Goal: Task Accomplishment & Management: Use online tool/utility

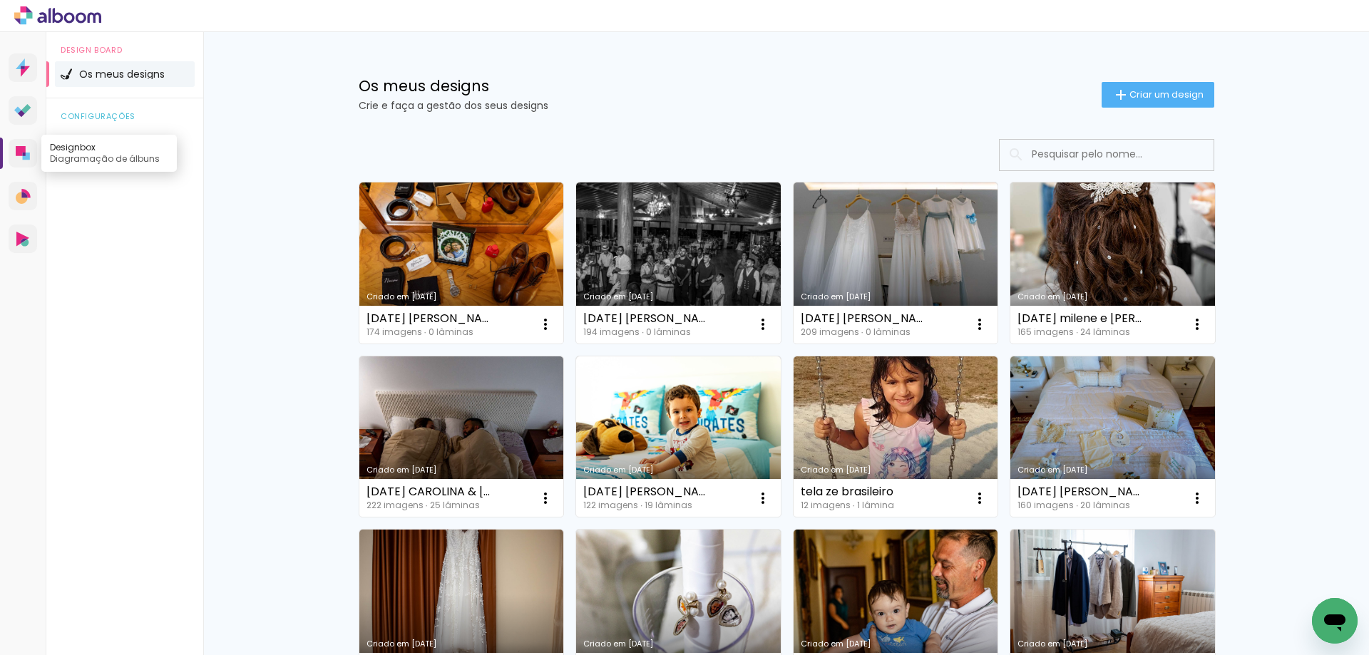
click at [21, 158] on icon at bounding box center [23, 153] width 14 height 14
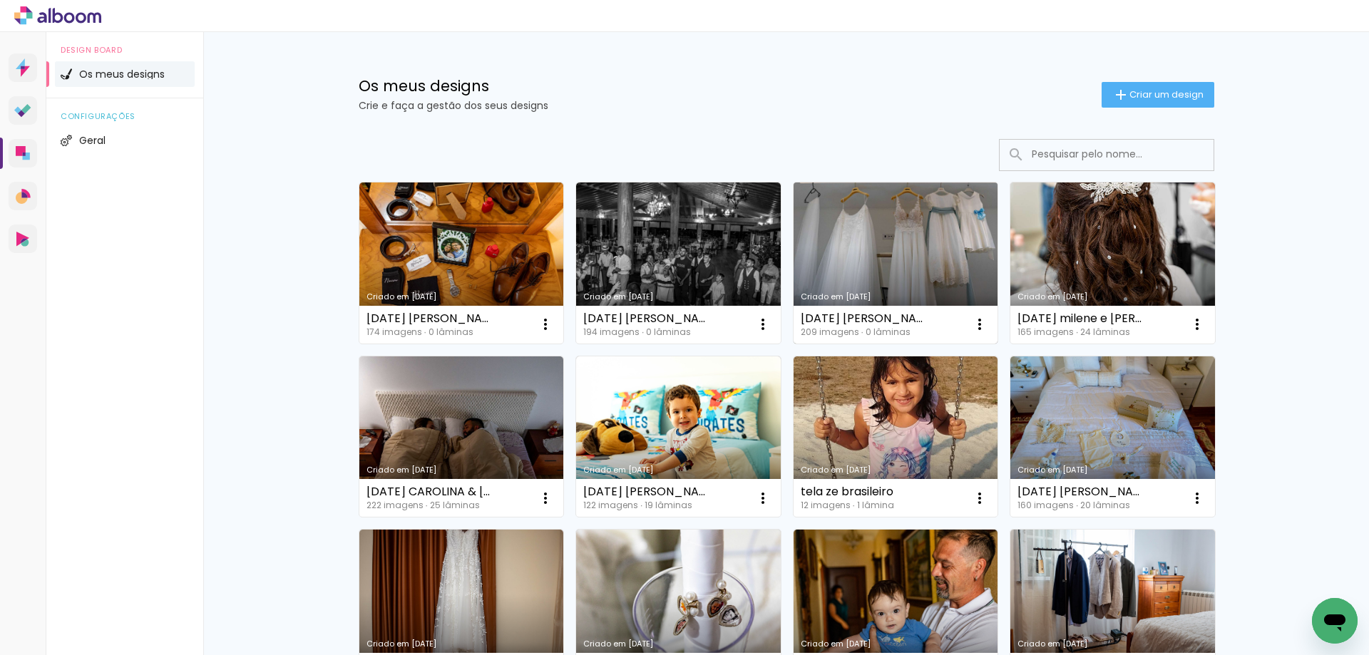
click at [885, 253] on link "Criado em [DATE]" at bounding box center [896, 263] width 205 height 161
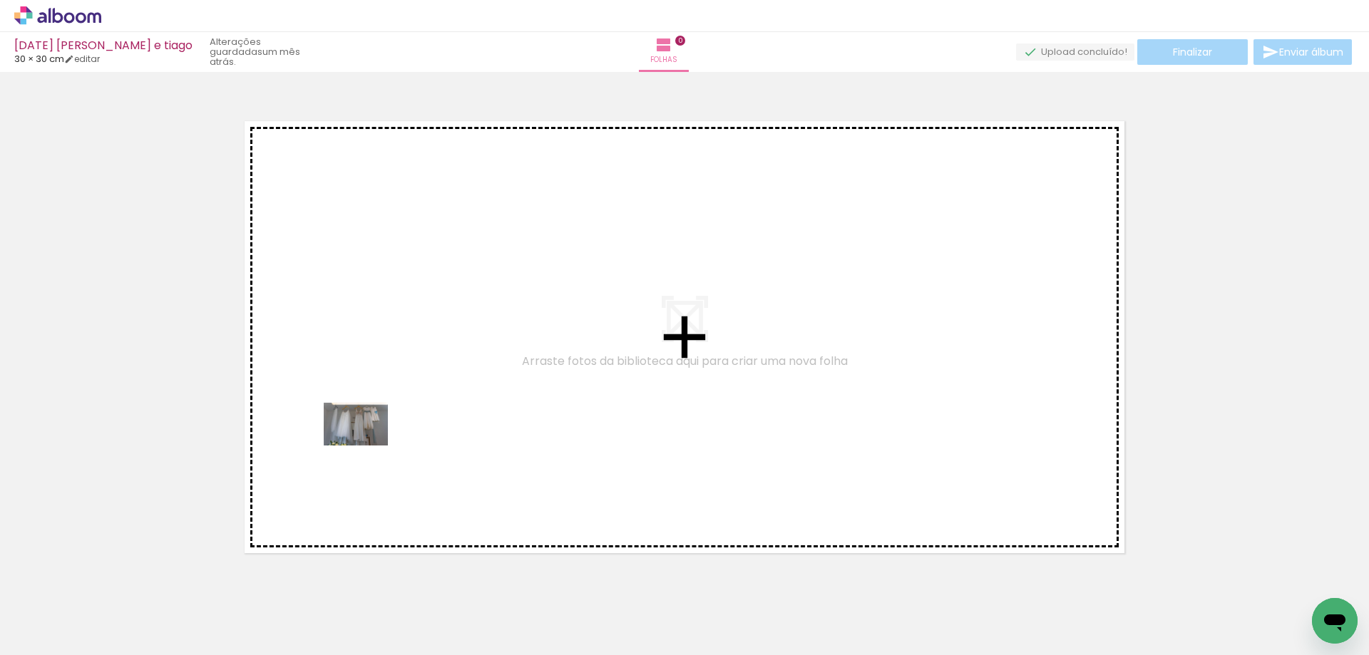
drag, startPoint x: 134, startPoint y: 603, endPoint x: 367, endPoint y: 446, distance: 280.5
click at [367, 446] on quentale-workspace at bounding box center [684, 327] width 1369 height 655
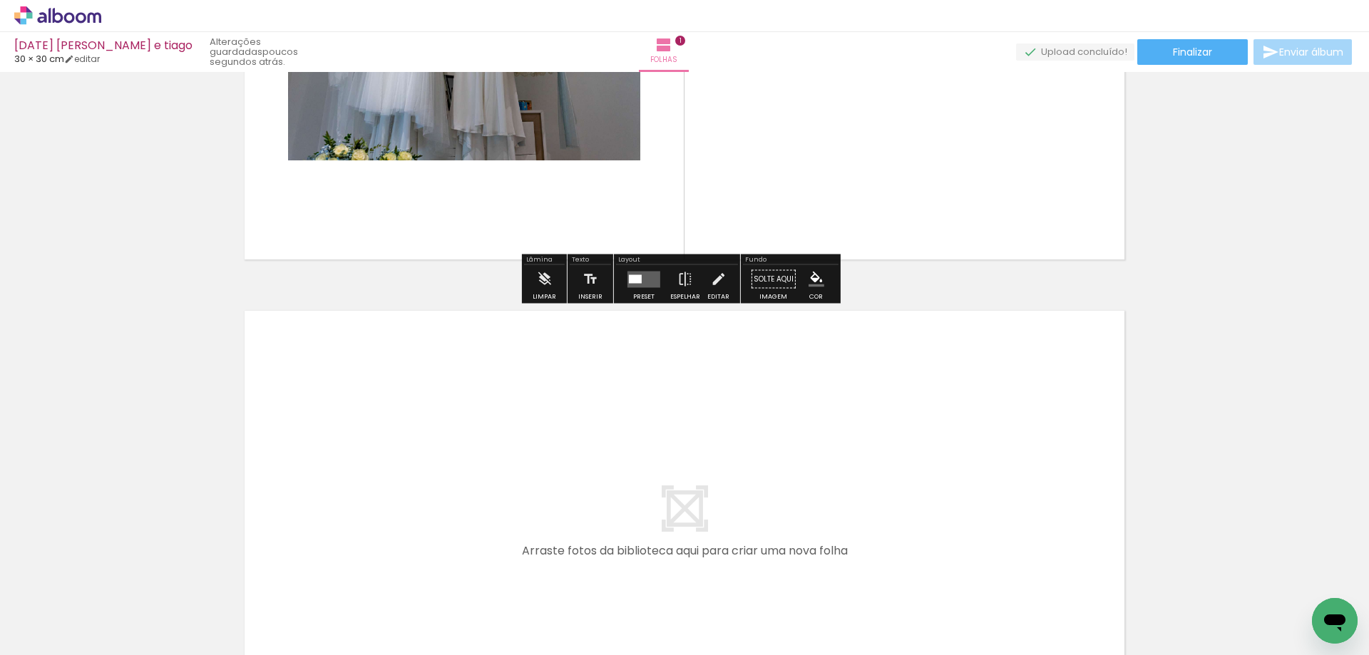
scroll to position [304, 0]
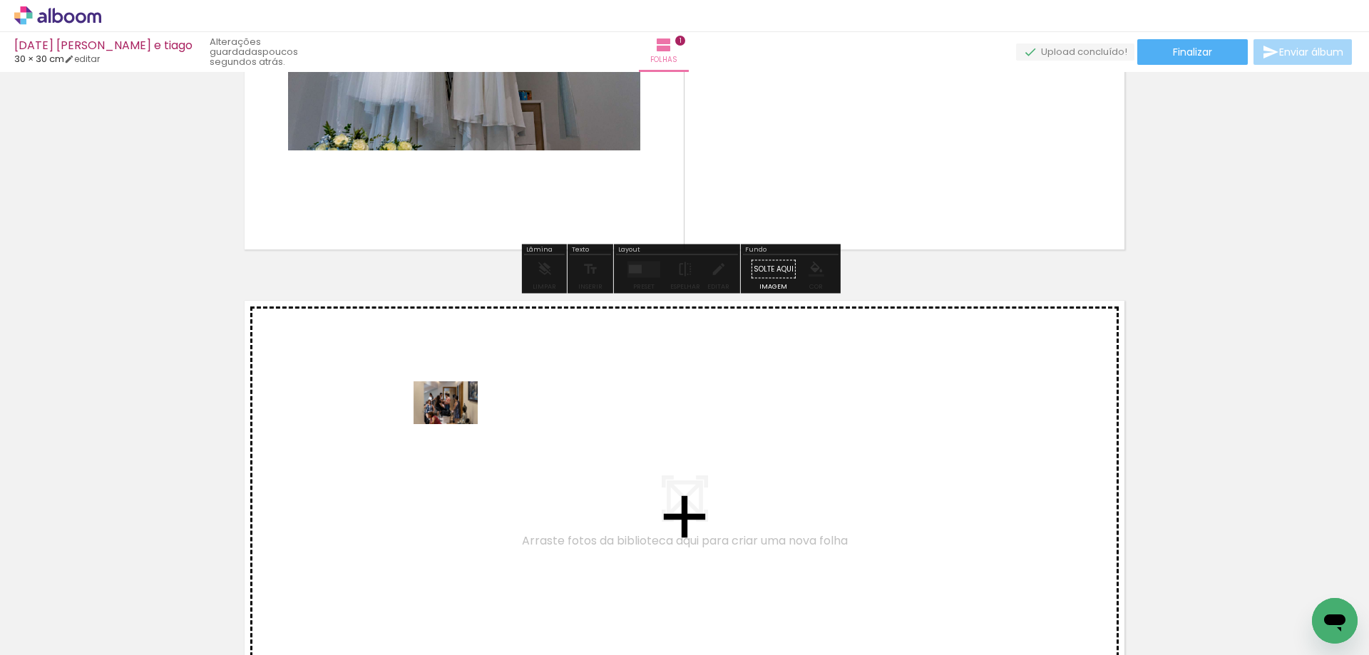
drag, startPoint x: 223, startPoint y: 606, endPoint x: 456, endPoint y: 424, distance: 295.3
click at [456, 424] on quentale-workspace at bounding box center [684, 327] width 1369 height 655
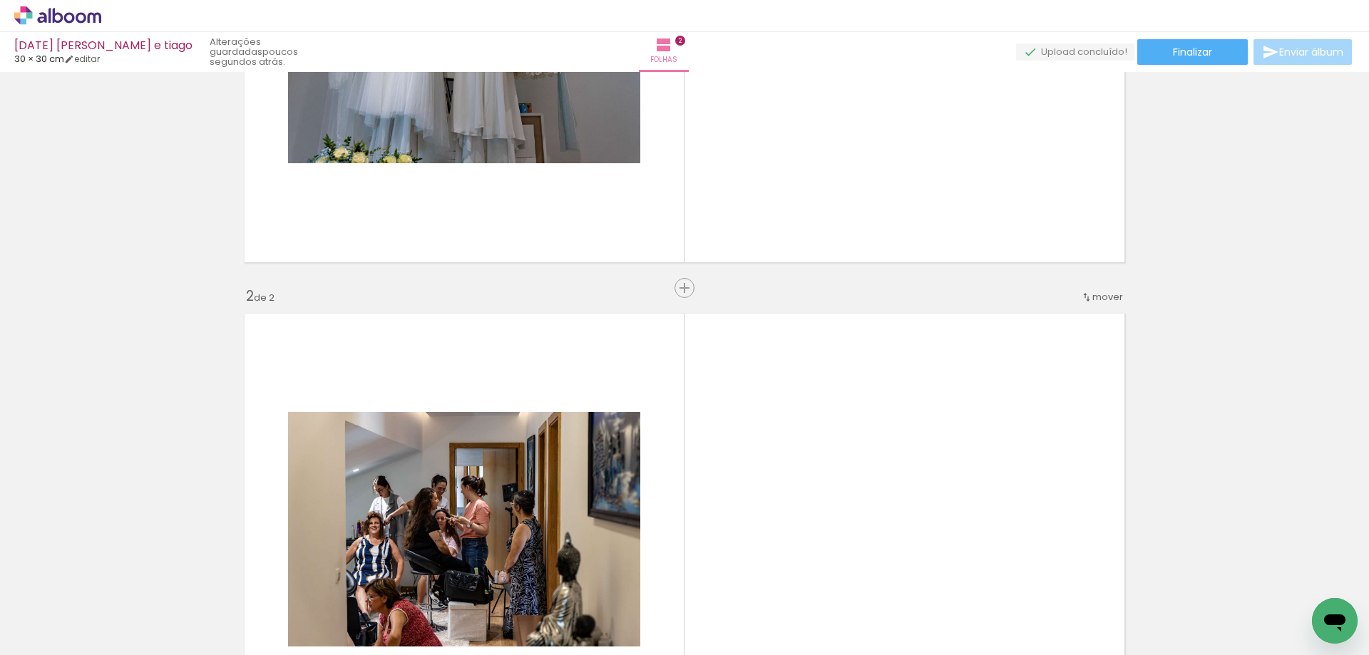
scroll to position [288, 0]
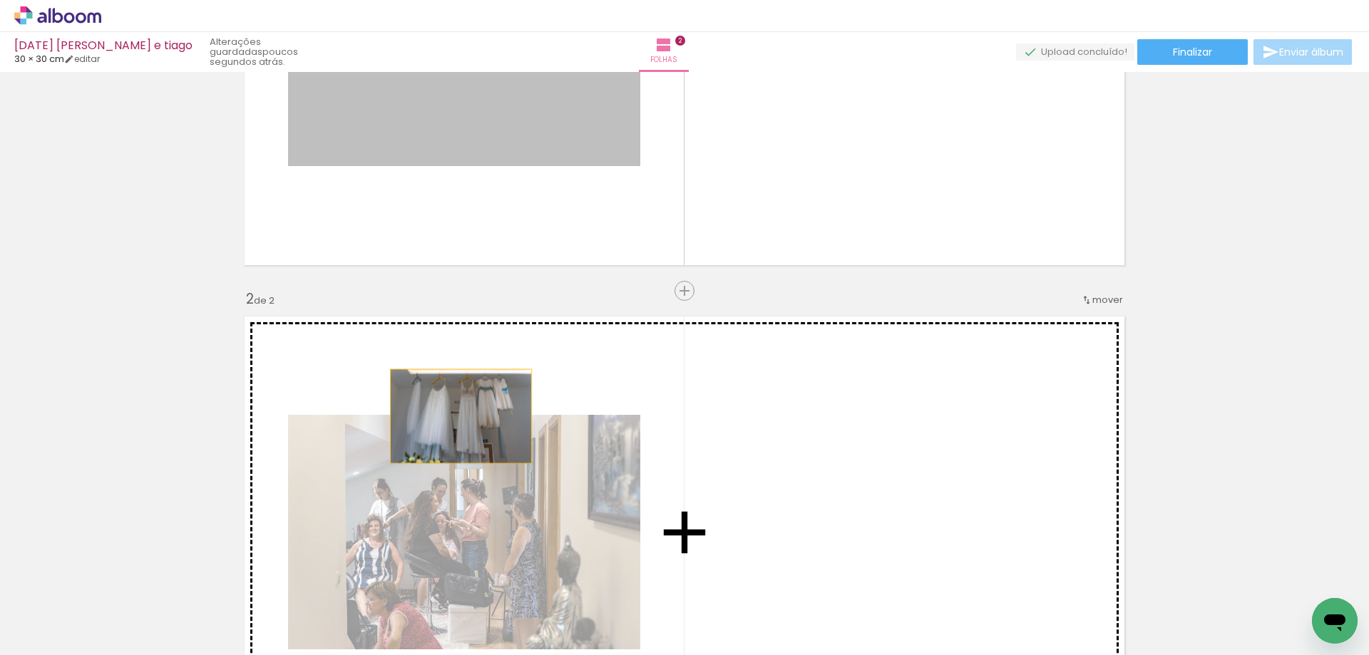
drag, startPoint x: 429, startPoint y: 130, endPoint x: 456, endPoint y: 417, distance: 288.0
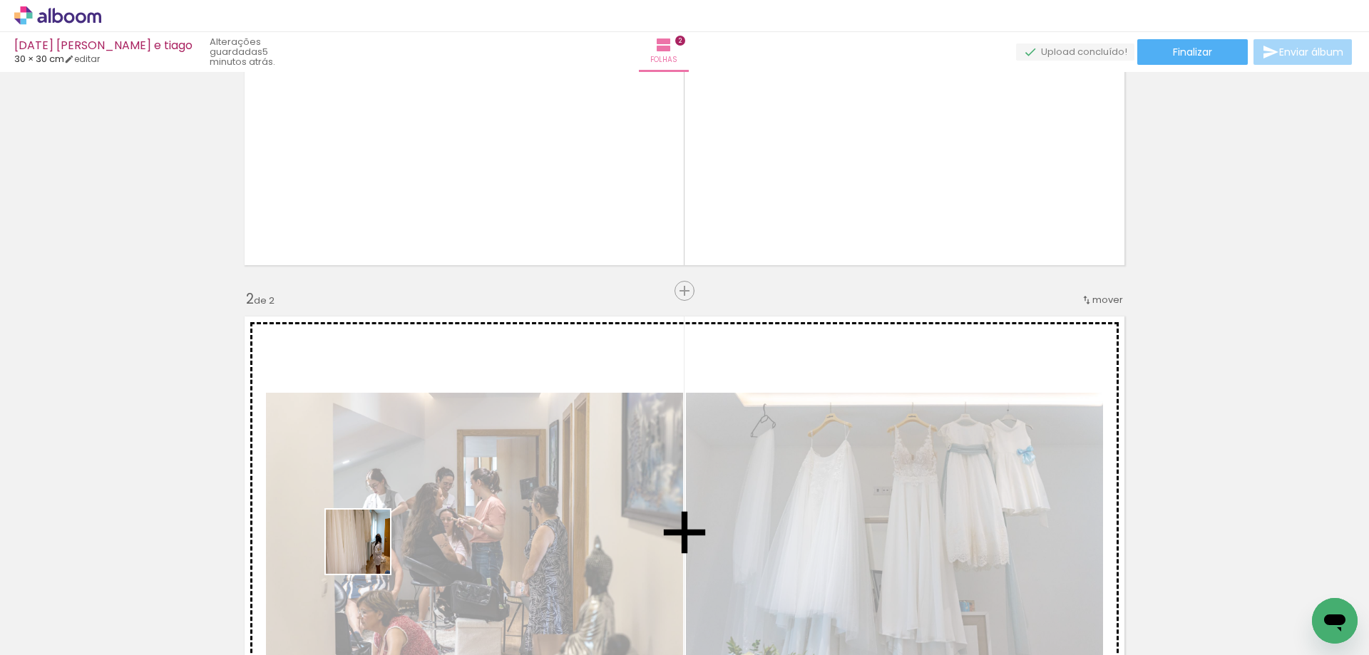
drag, startPoint x: 312, startPoint y: 605, endPoint x: 474, endPoint y: 470, distance: 211.2
click at [474, 470] on quentale-workspace at bounding box center [684, 327] width 1369 height 655
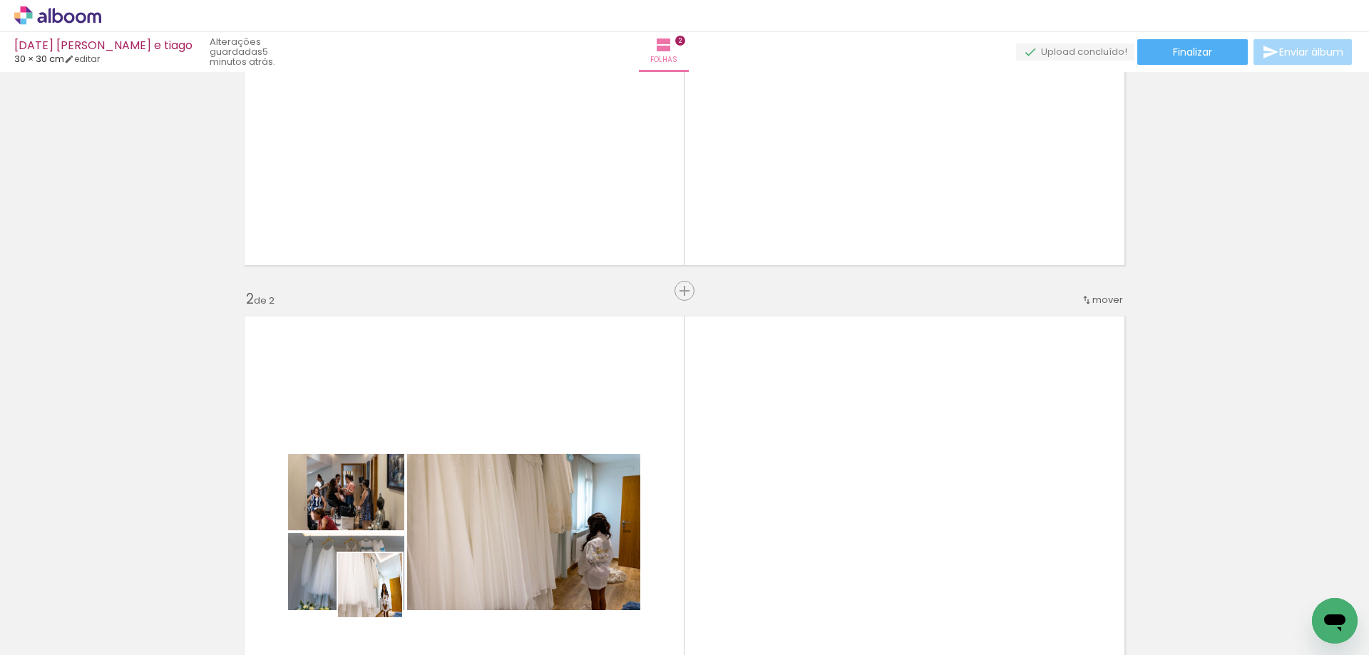
drag, startPoint x: 365, startPoint y: 623, endPoint x: 381, endPoint y: 596, distance: 31.3
click at [381, 596] on div at bounding box center [382, 607] width 71 height 47
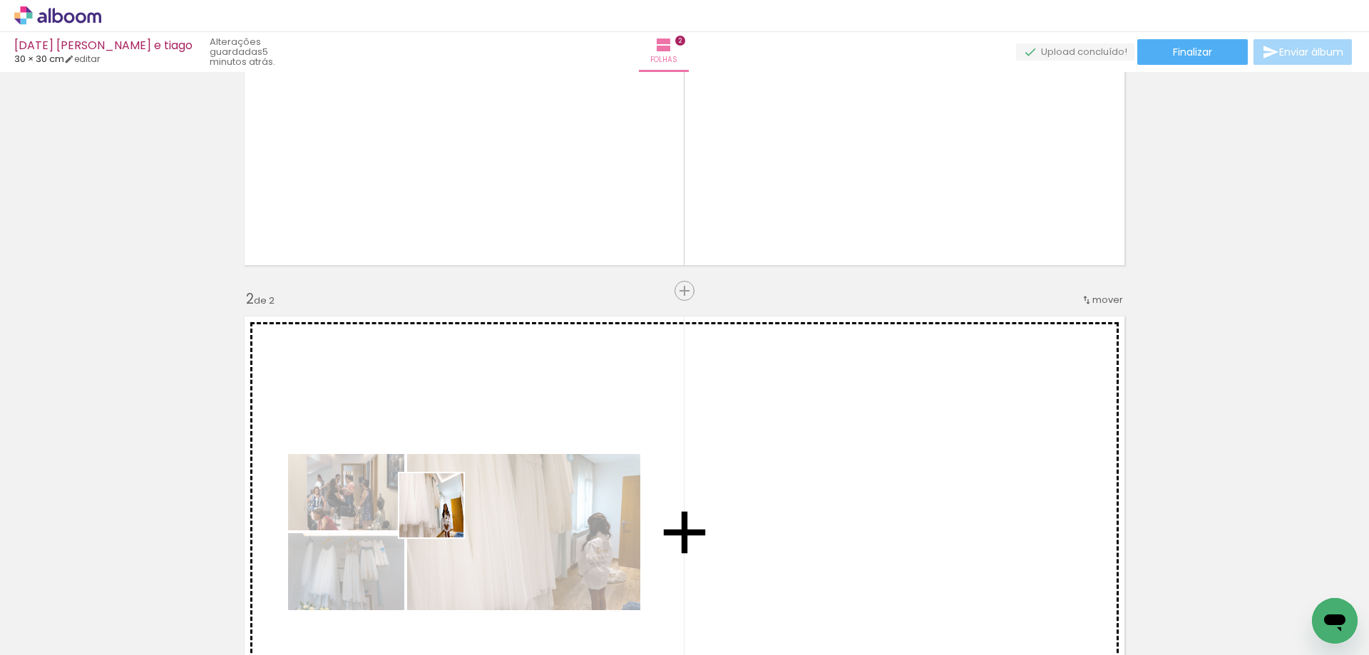
drag, startPoint x: 368, startPoint y: 624, endPoint x: 442, endPoint y: 516, distance: 130.8
click at [442, 516] on quentale-workspace at bounding box center [684, 327] width 1369 height 655
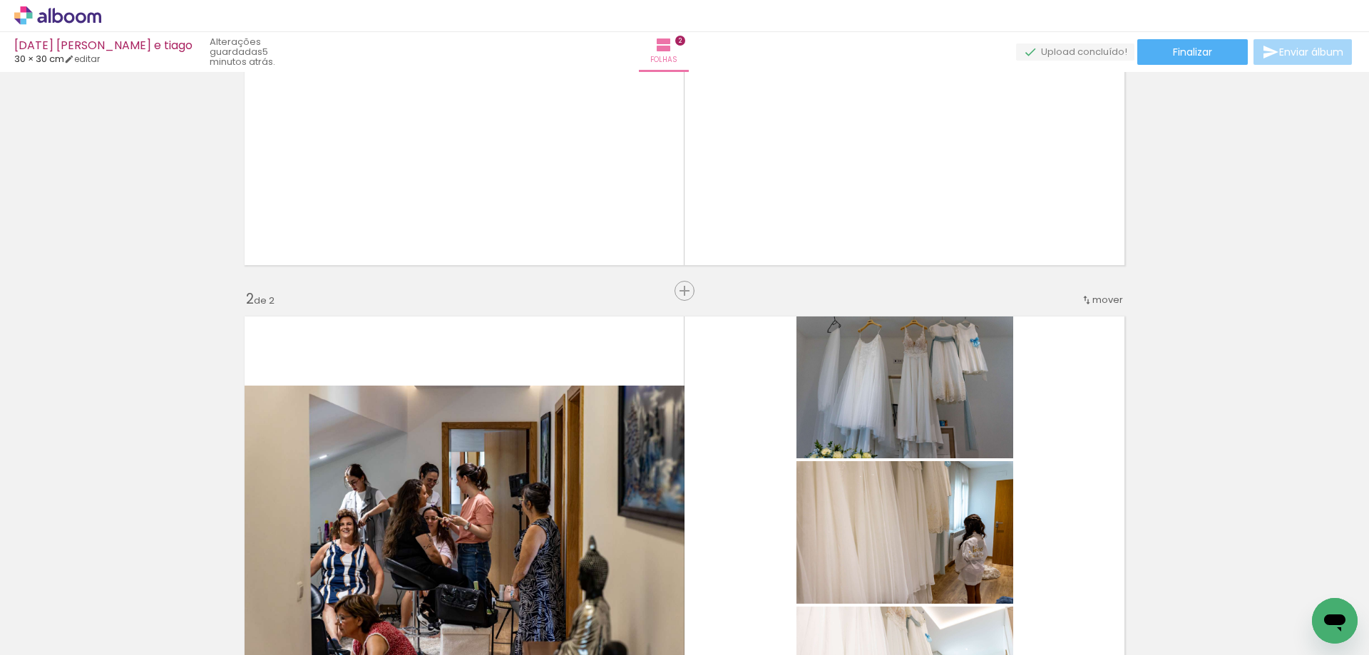
scroll to position [359, 0]
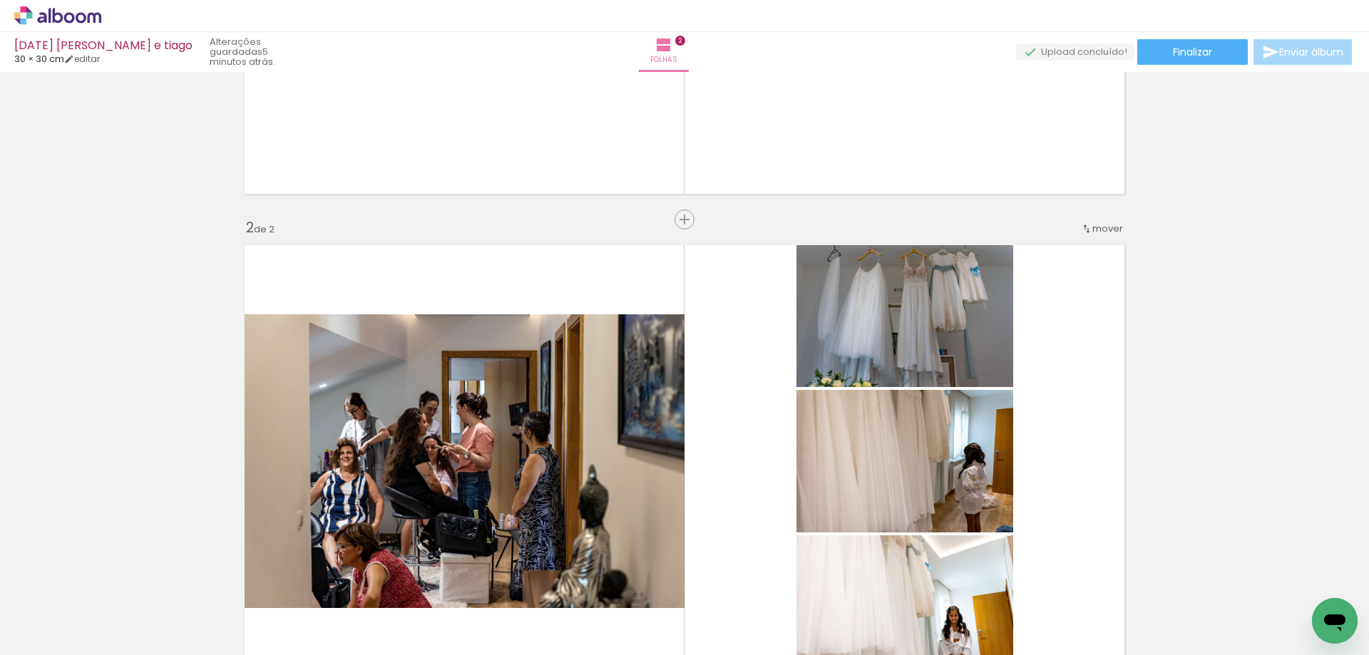
drag, startPoint x: 456, startPoint y: 610, endPoint x: 525, endPoint y: 583, distance: 74.0
click at [520, 487] on quentale-workspace at bounding box center [684, 327] width 1369 height 655
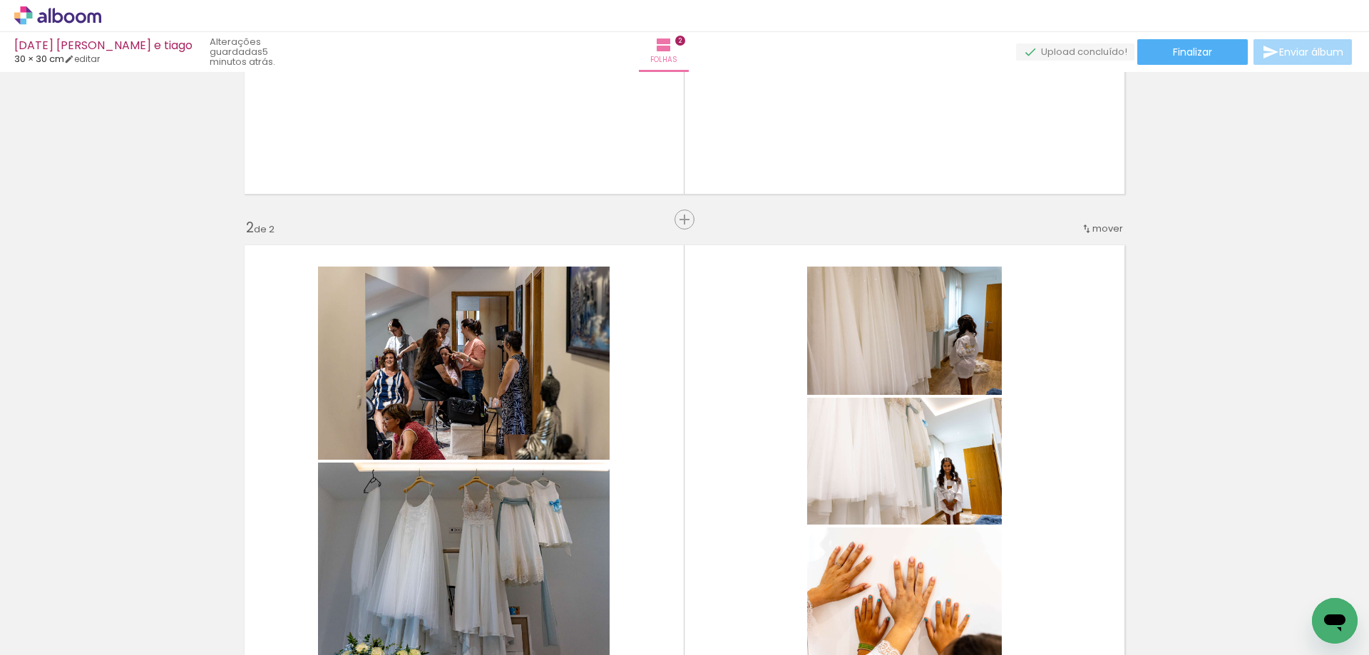
drag, startPoint x: 559, startPoint y: 591, endPoint x: 628, endPoint y: 592, distance: 69.2
click at [595, 524] on quentale-workspace at bounding box center [684, 327] width 1369 height 655
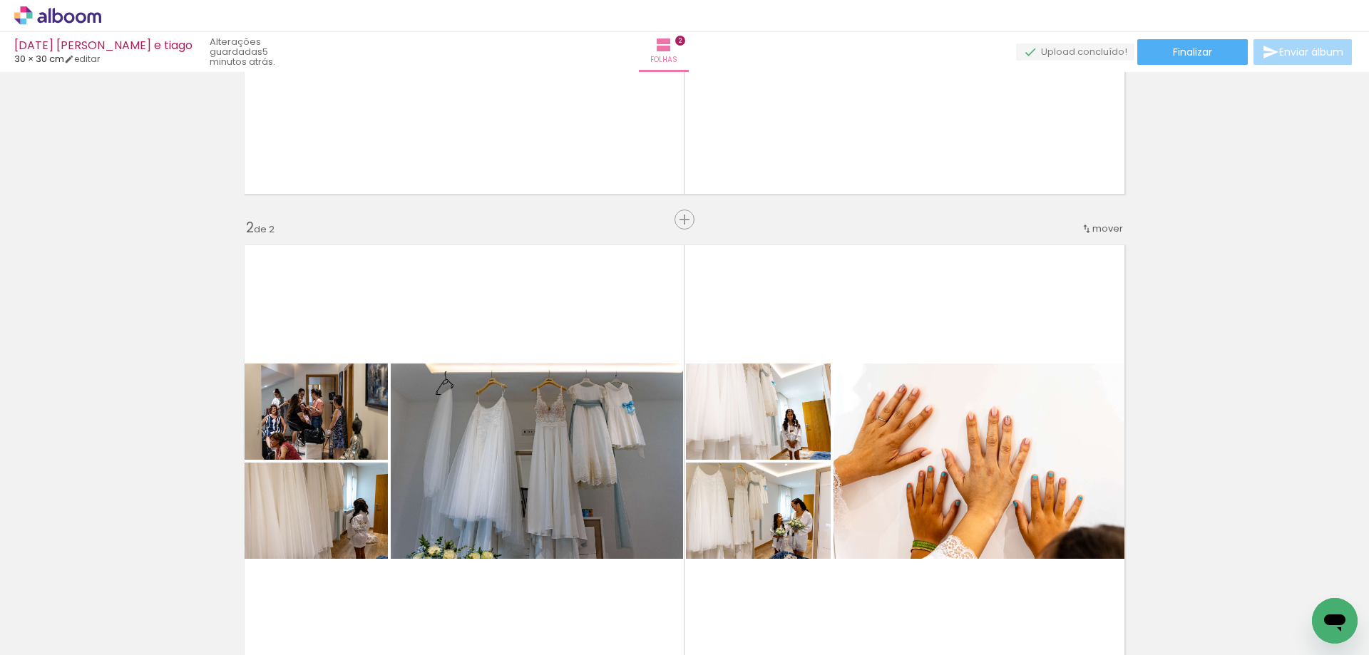
drag, startPoint x: 612, startPoint y: 614, endPoint x: 671, endPoint y: 611, distance: 59.3
click at [645, 530] on quentale-workspace at bounding box center [684, 327] width 1369 height 655
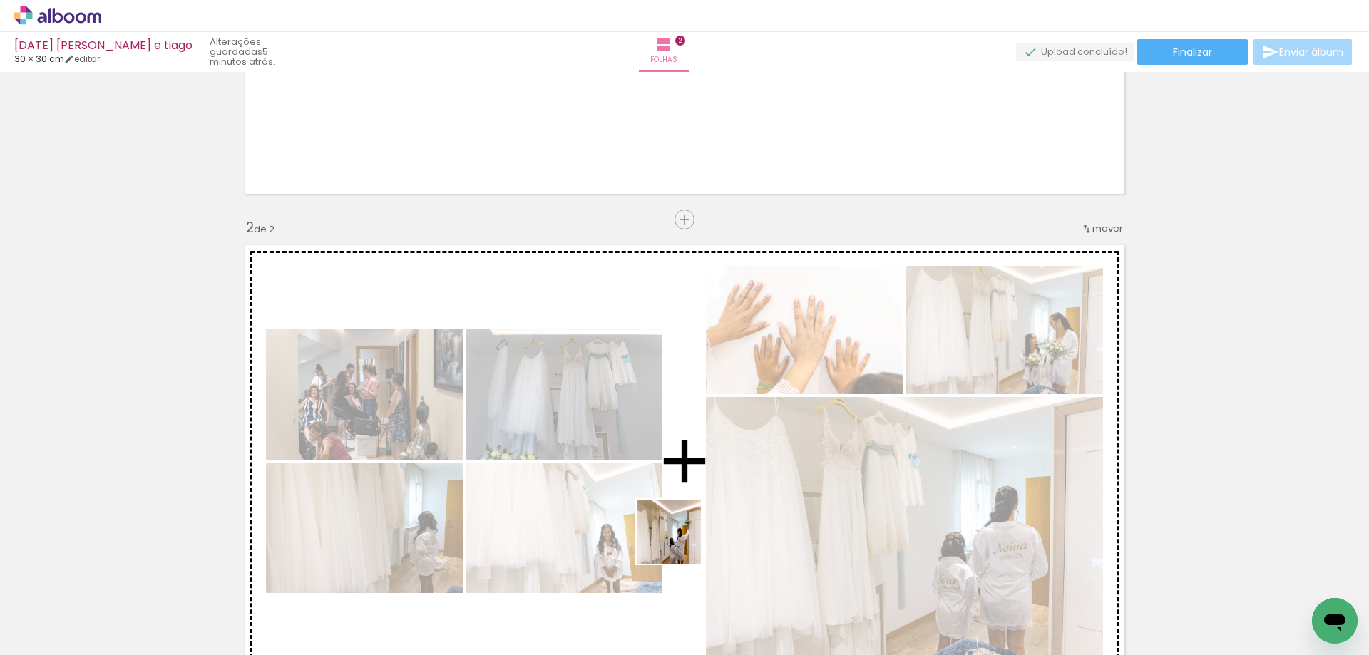
drag, startPoint x: 678, startPoint y: 618, endPoint x: 708, endPoint y: 602, distance: 33.5
click at [680, 542] on quentale-workspace at bounding box center [684, 327] width 1369 height 655
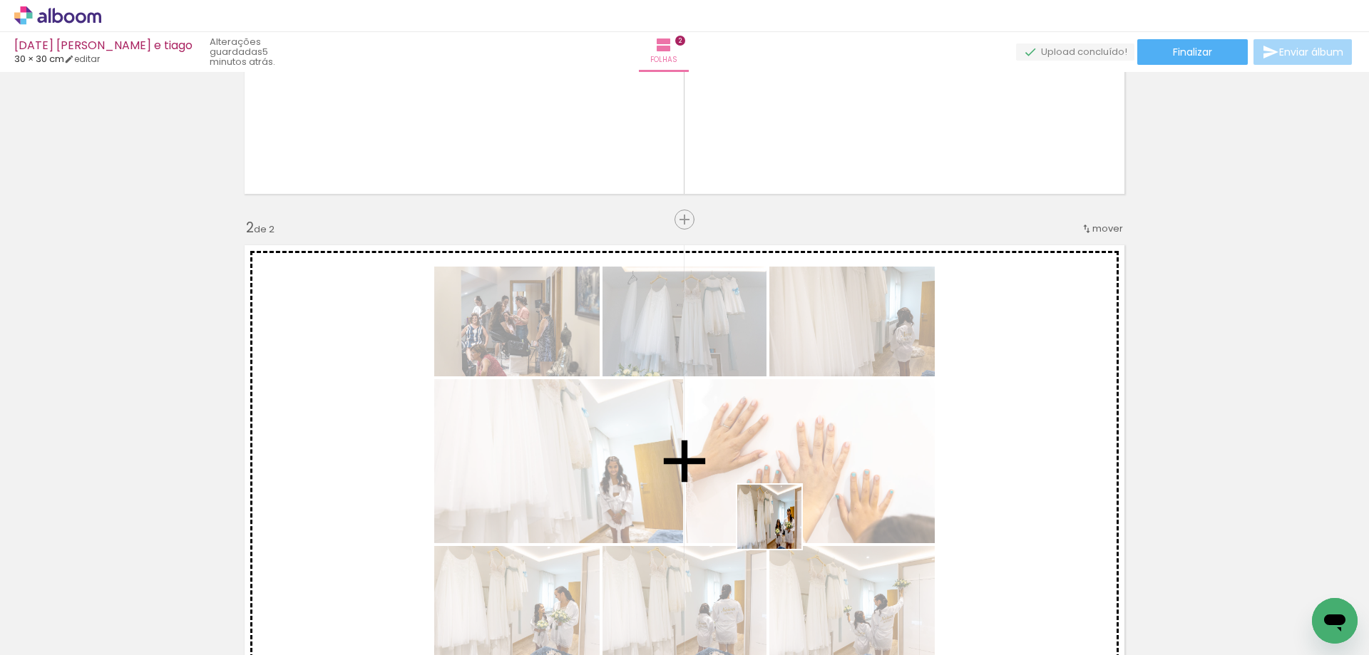
drag, startPoint x: 752, startPoint y: 611, endPoint x: 847, endPoint y: 596, distance: 95.9
click at [781, 526] on quentale-workspace at bounding box center [684, 327] width 1369 height 655
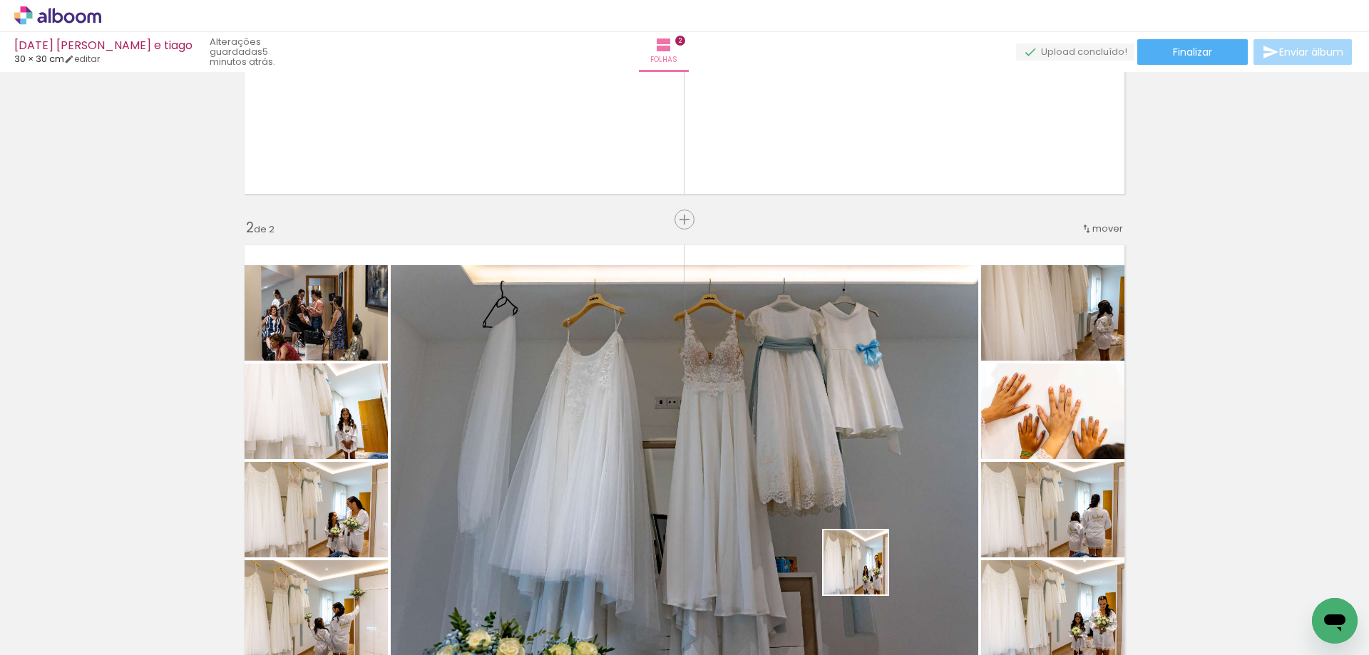
drag, startPoint x: 864, startPoint y: 612, endPoint x: 871, endPoint y: 589, distance: 23.9
click at [867, 582] on iron-image at bounding box center [861, 607] width 73 height 50
drag, startPoint x: 860, startPoint y: 621, endPoint x: 928, endPoint y: 631, distance: 68.5
click at [871, 555] on quentale-workspace at bounding box center [684, 327] width 1369 height 655
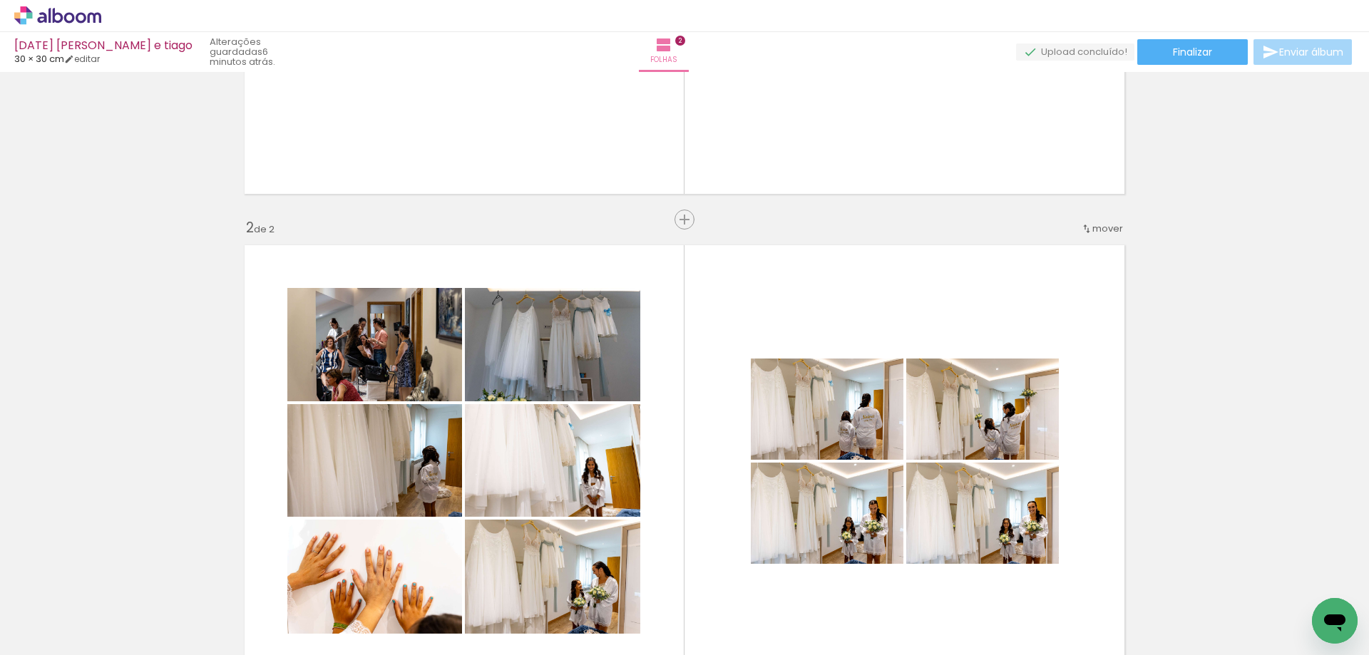
drag, startPoint x: 948, startPoint y: 618, endPoint x: 994, endPoint y: 601, distance: 49.0
click at [924, 529] on quentale-workspace at bounding box center [684, 327] width 1369 height 655
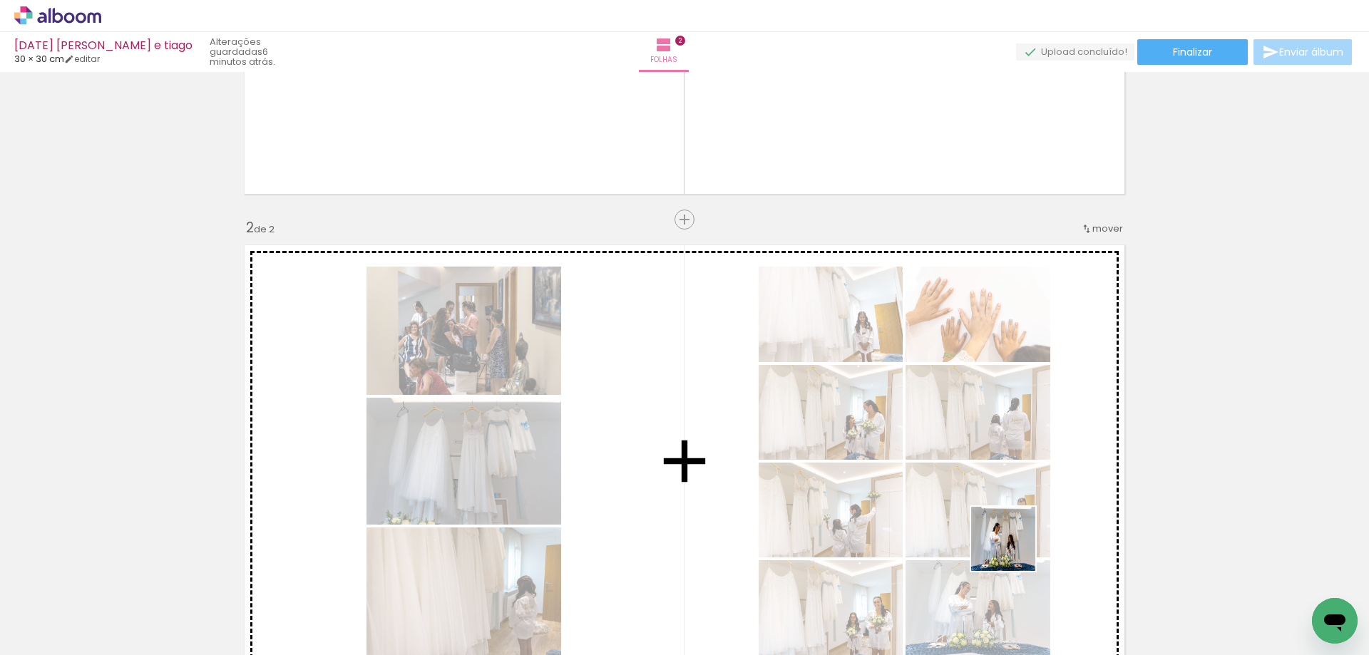
drag, startPoint x: 1032, startPoint y: 614, endPoint x: 1004, endPoint y: 516, distance: 101.6
click at [1004, 516] on quentale-workspace at bounding box center [684, 327] width 1369 height 655
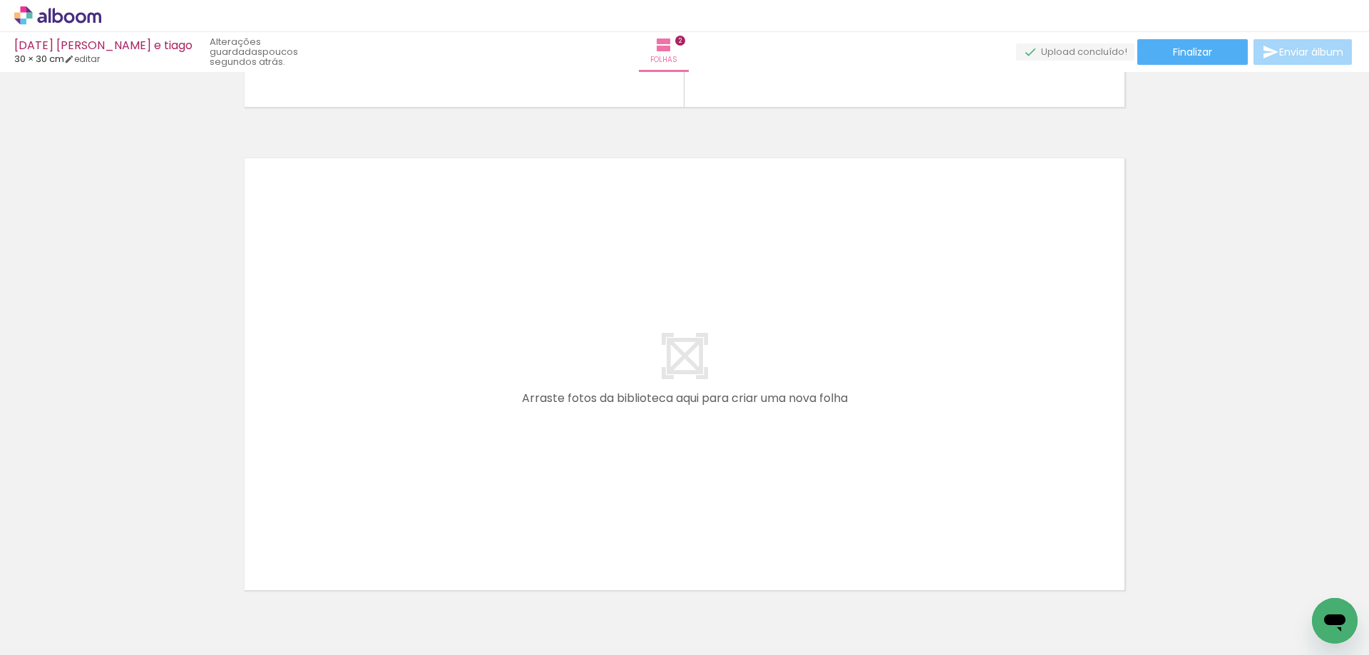
scroll to position [0, 915]
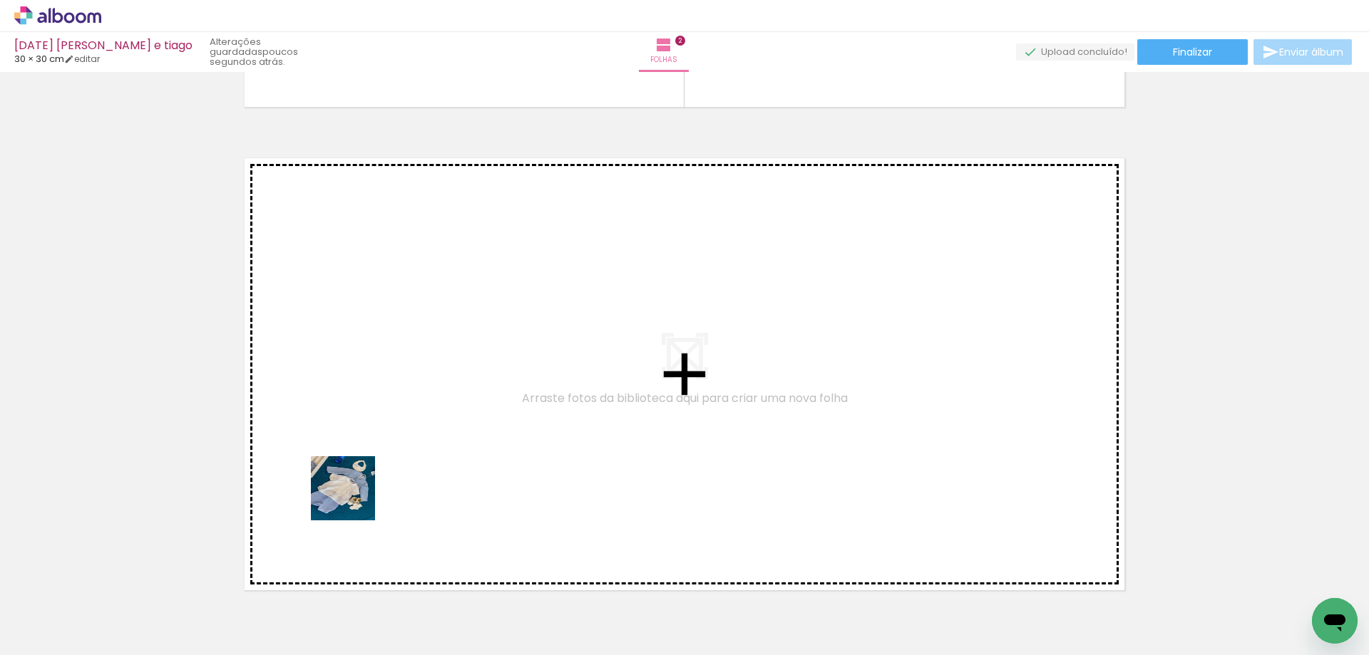
drag, startPoint x: 203, startPoint y: 608, endPoint x: 359, endPoint y: 494, distance: 193.0
click at [359, 494] on quentale-workspace at bounding box center [684, 327] width 1369 height 655
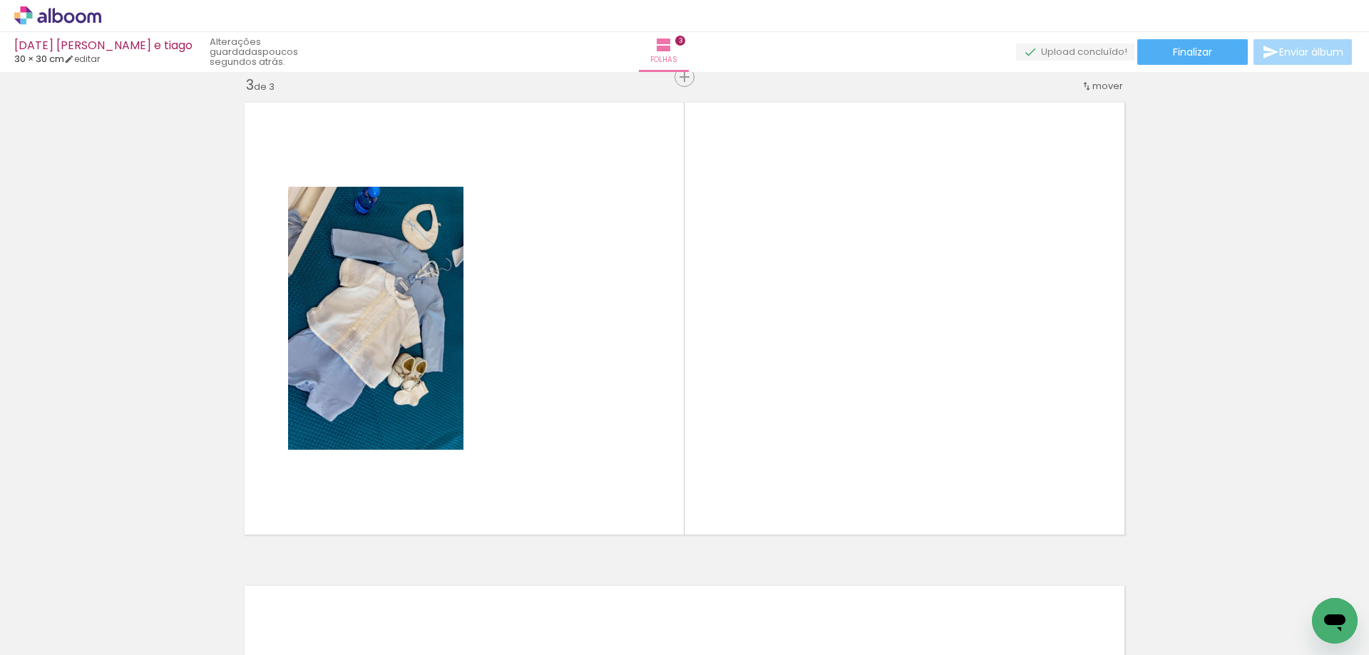
scroll to position [986, 0]
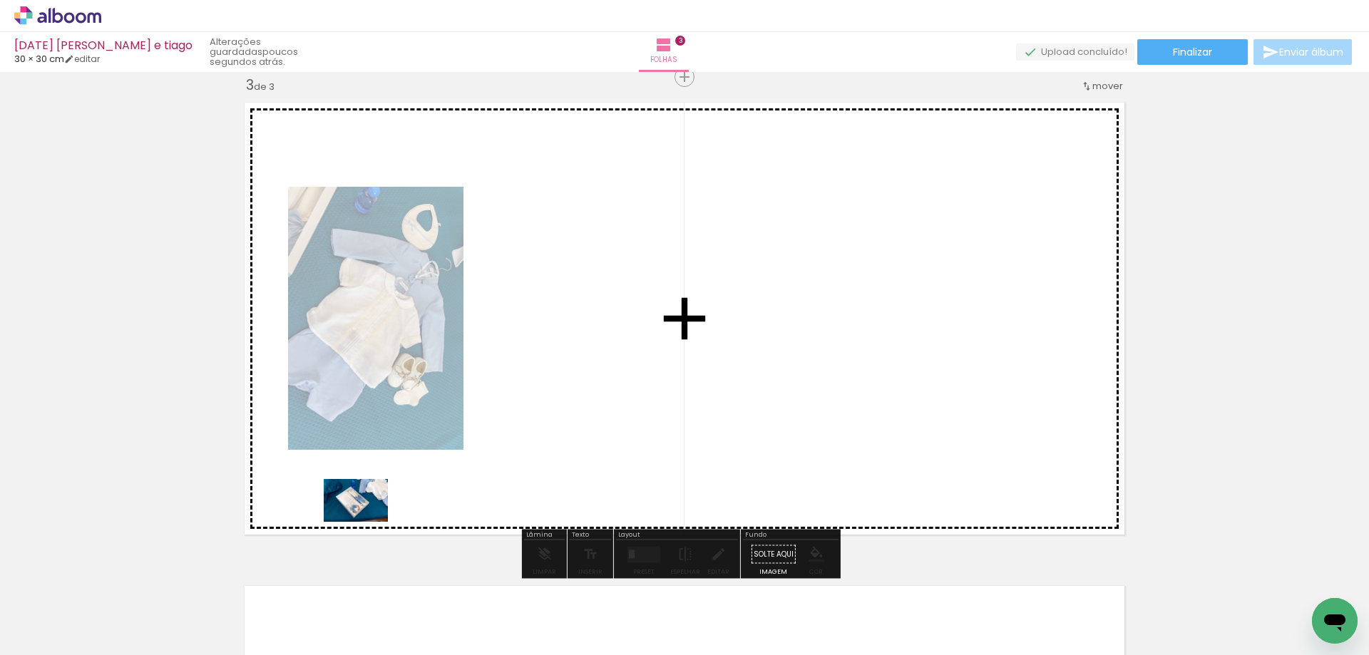
click at [367, 522] on quentale-workspace at bounding box center [684, 327] width 1369 height 655
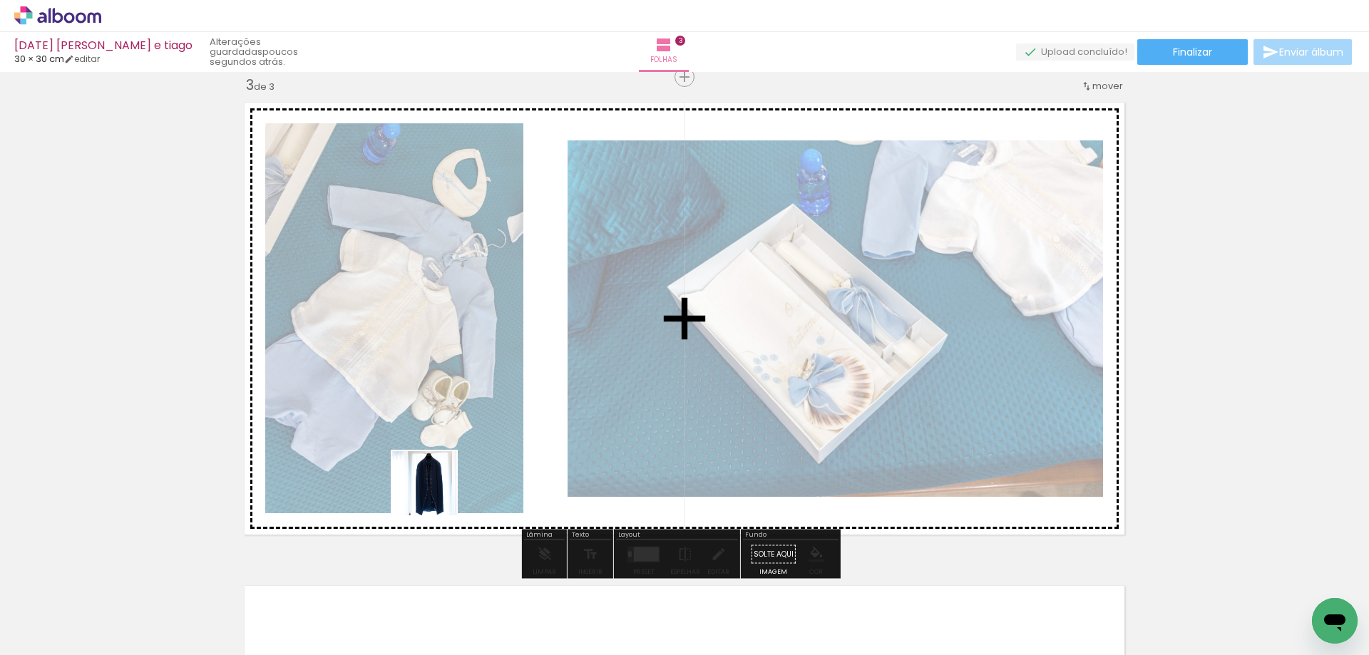
drag, startPoint x: 366, startPoint y: 601, endPoint x: 435, endPoint y: 494, distance: 127.4
click at [435, 494] on quentale-workspace at bounding box center [684, 327] width 1369 height 655
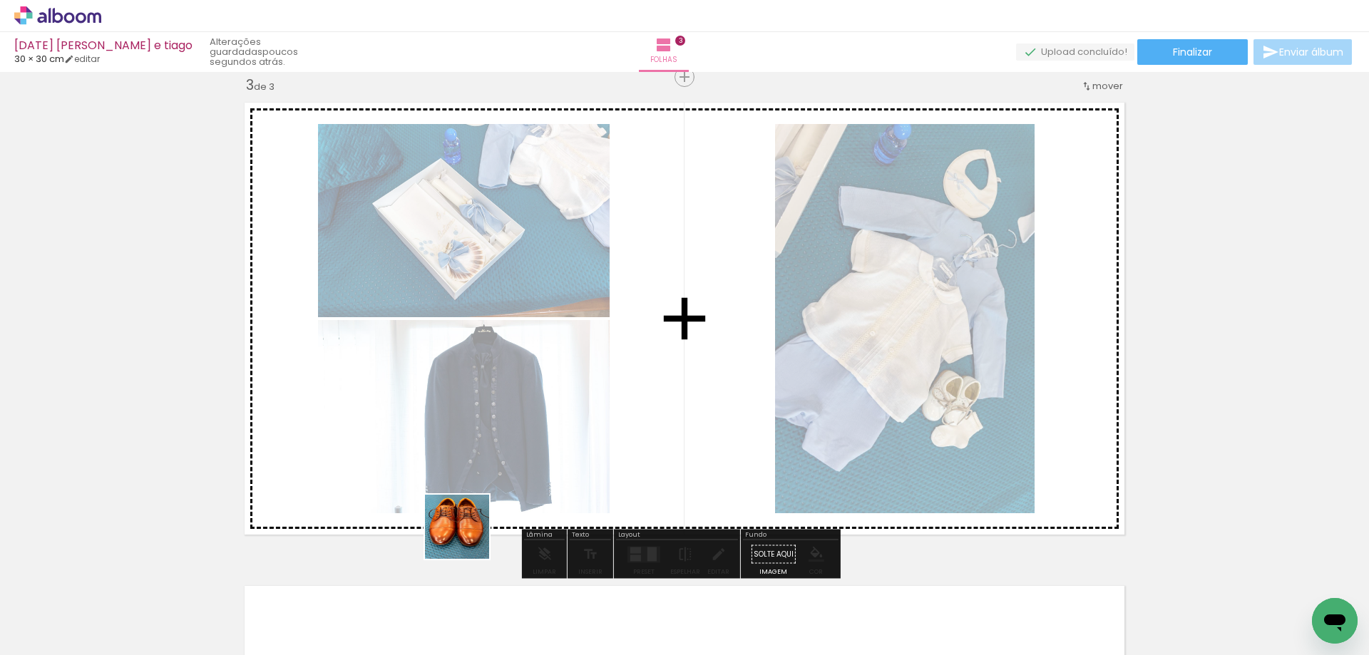
drag, startPoint x: 431, startPoint y: 612, endPoint x: 471, endPoint y: 528, distance: 93.5
click at [471, 528] on quentale-workspace at bounding box center [684, 327] width 1369 height 655
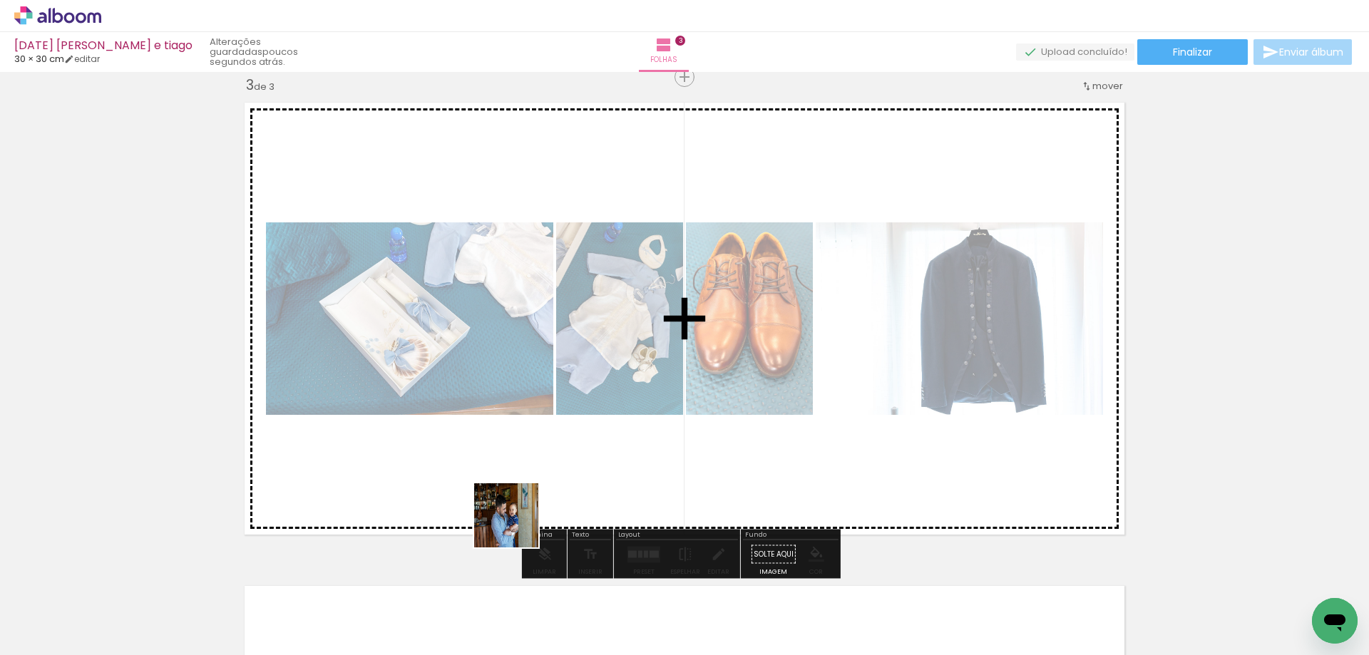
drag, startPoint x: 489, startPoint y: 614, endPoint x: 570, endPoint y: 611, distance: 80.7
click at [519, 518] on quentale-workspace at bounding box center [684, 327] width 1369 height 655
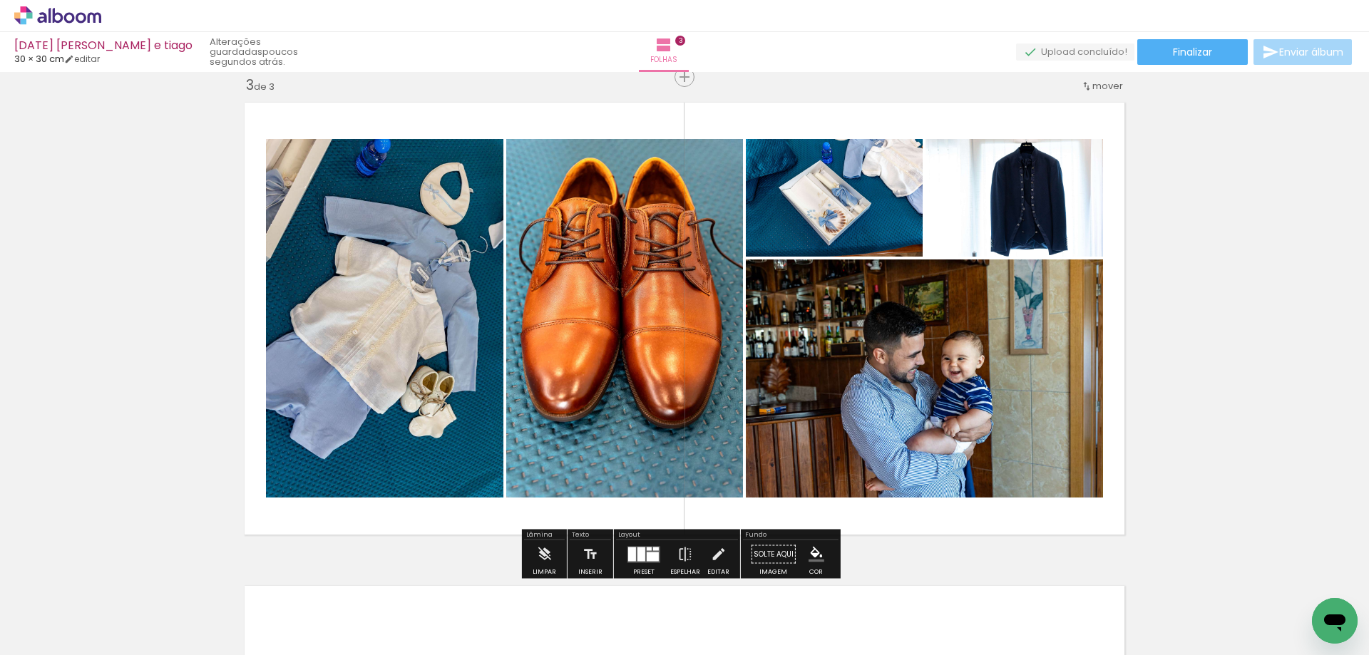
drag, startPoint x: 571, startPoint y: 611, endPoint x: 655, endPoint y: 588, distance: 87.9
click at [606, 505] on quentale-workspace at bounding box center [684, 327] width 1369 height 655
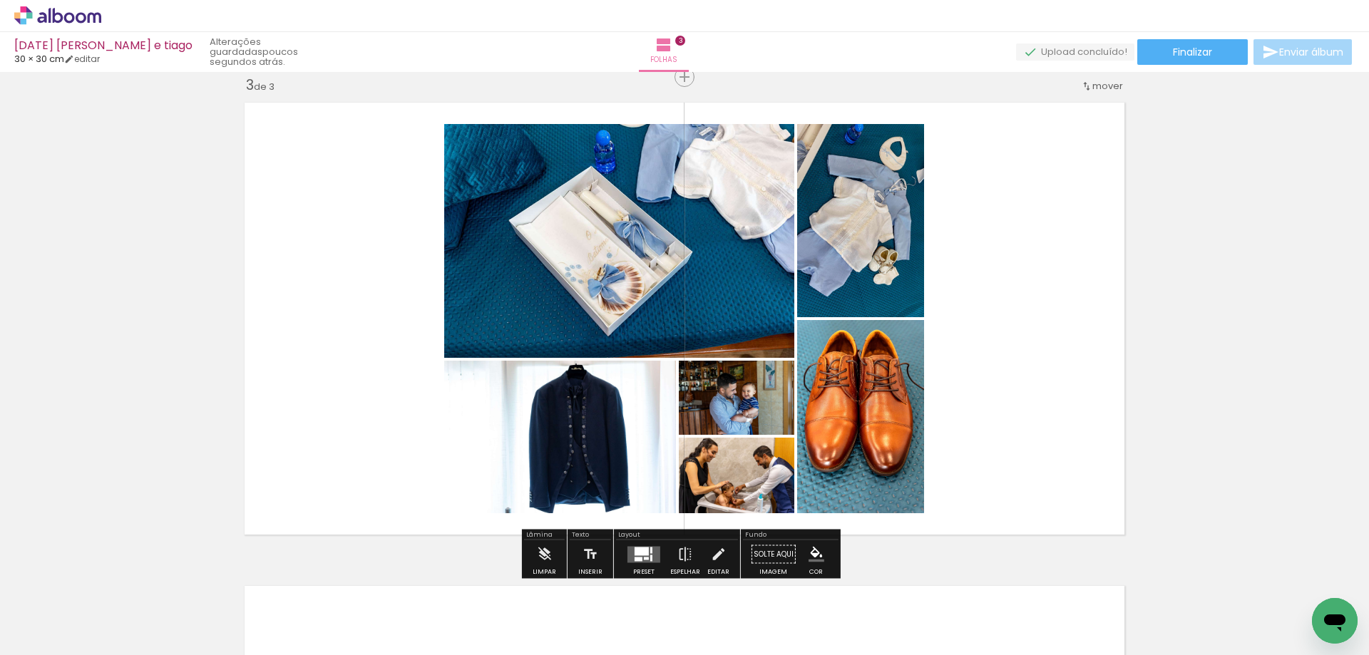
scroll to position [1057, 0]
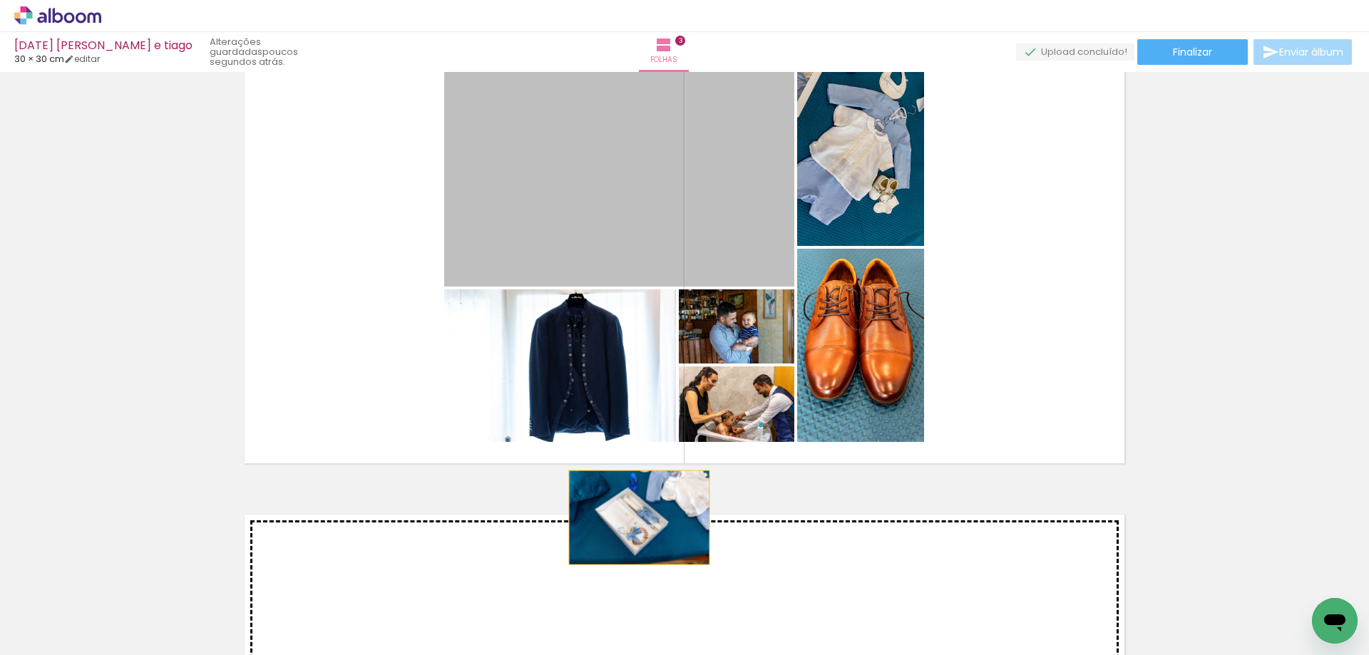
drag, startPoint x: 651, startPoint y: 248, endPoint x: 634, endPoint y: 518, distance: 270.2
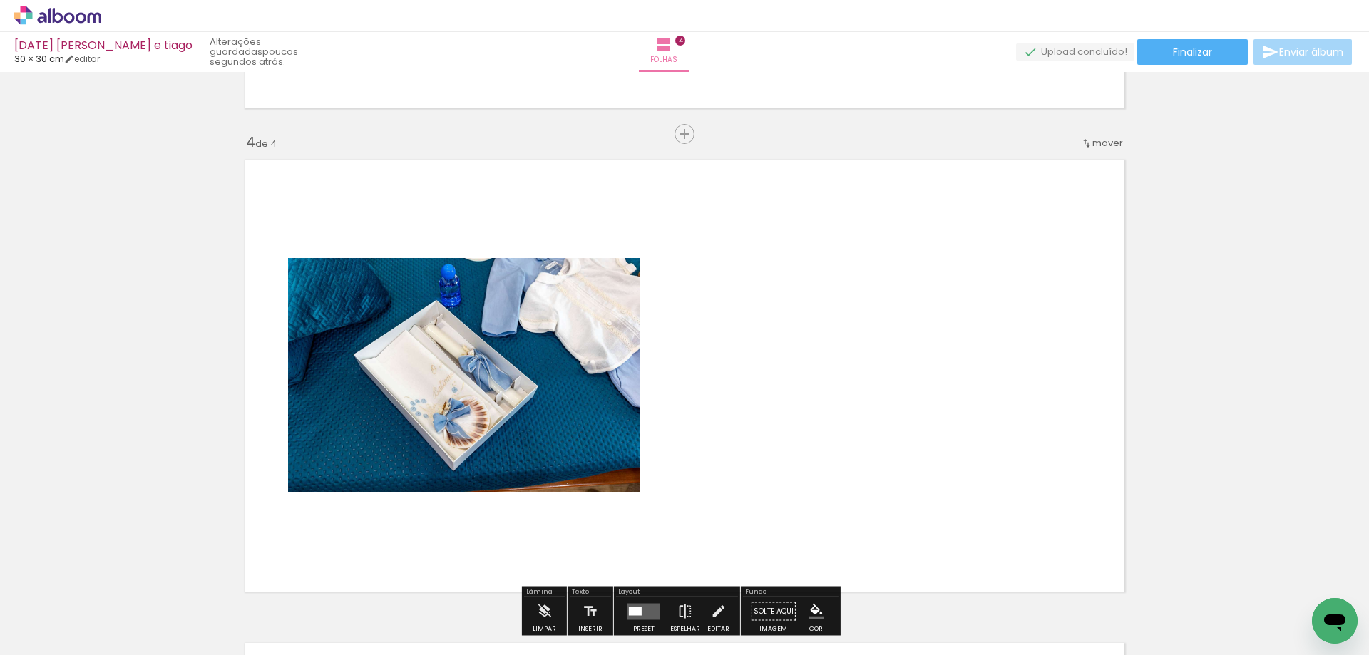
scroll to position [1113, 0]
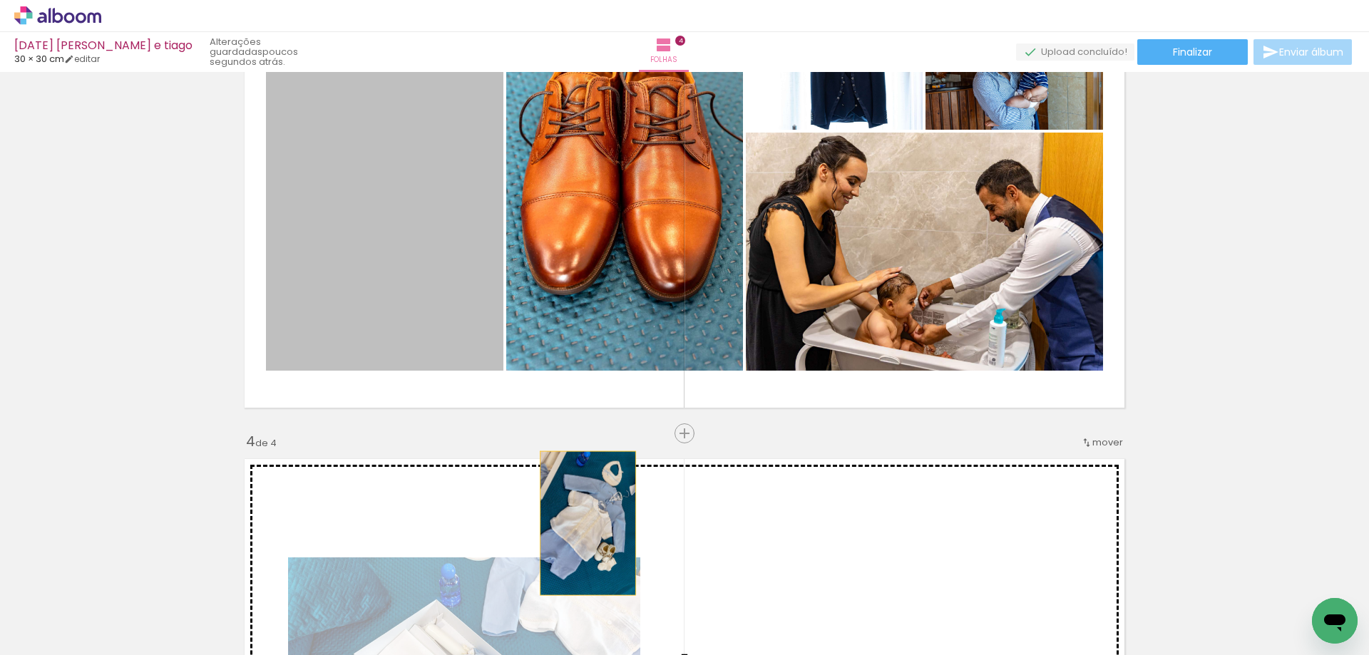
drag, startPoint x: 438, startPoint y: 319, endPoint x: 583, endPoint y: 524, distance: 250.7
click at [583, 524] on div "Inserir folha 1 de 4 Inserir folha 2 de 4 Inserir folha 3 de 4 Inserir folha 4 …" at bounding box center [684, 173] width 1369 height 2419
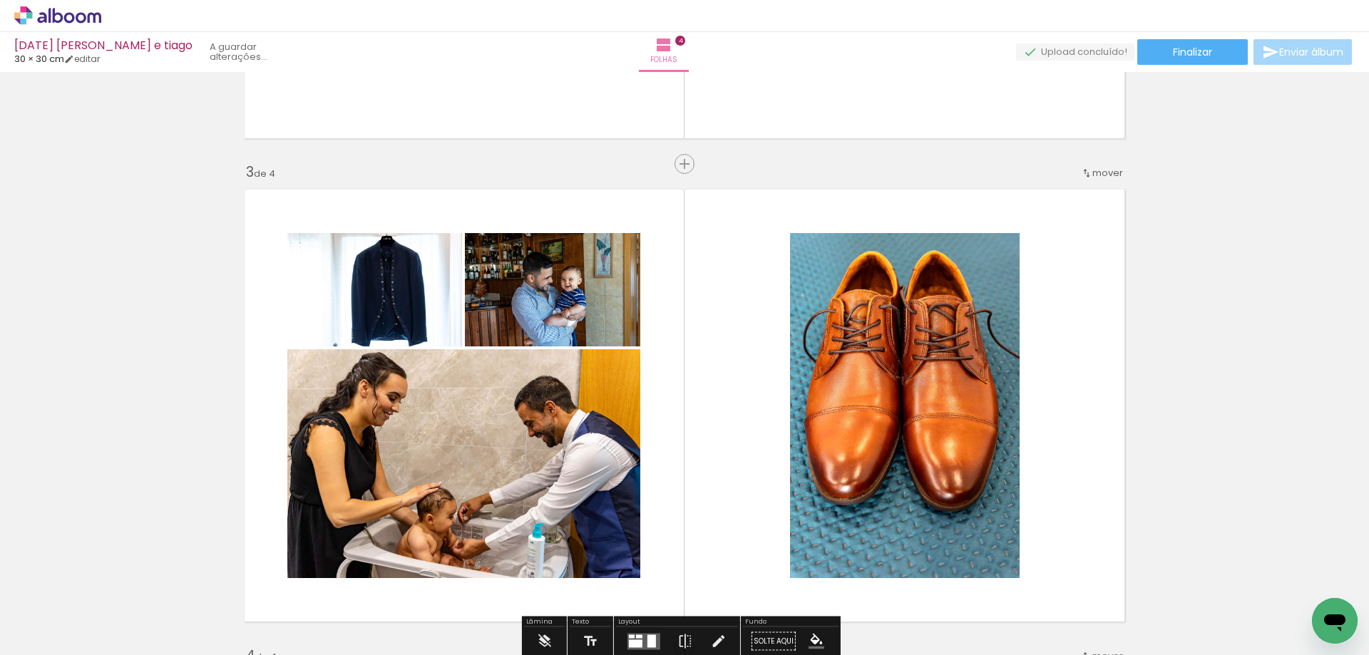
scroll to position [1041, 0]
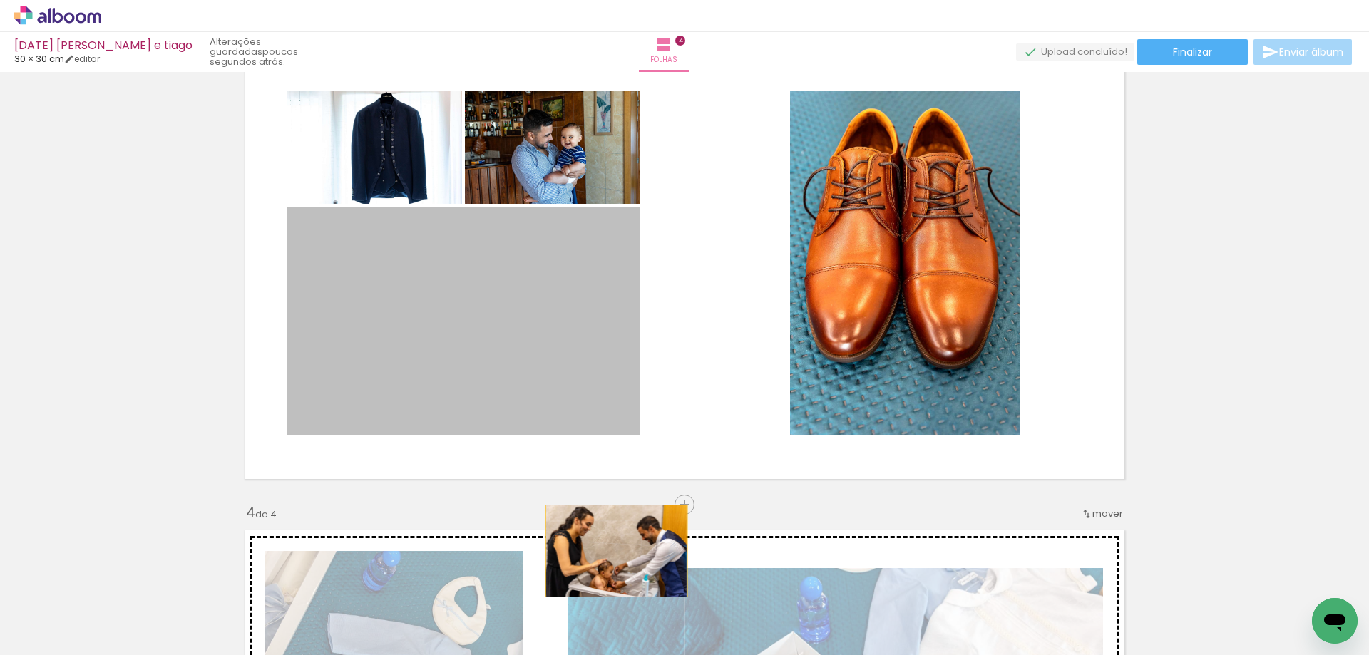
drag, startPoint x: 570, startPoint y: 336, endPoint x: 611, endPoint y: 551, distance: 219.3
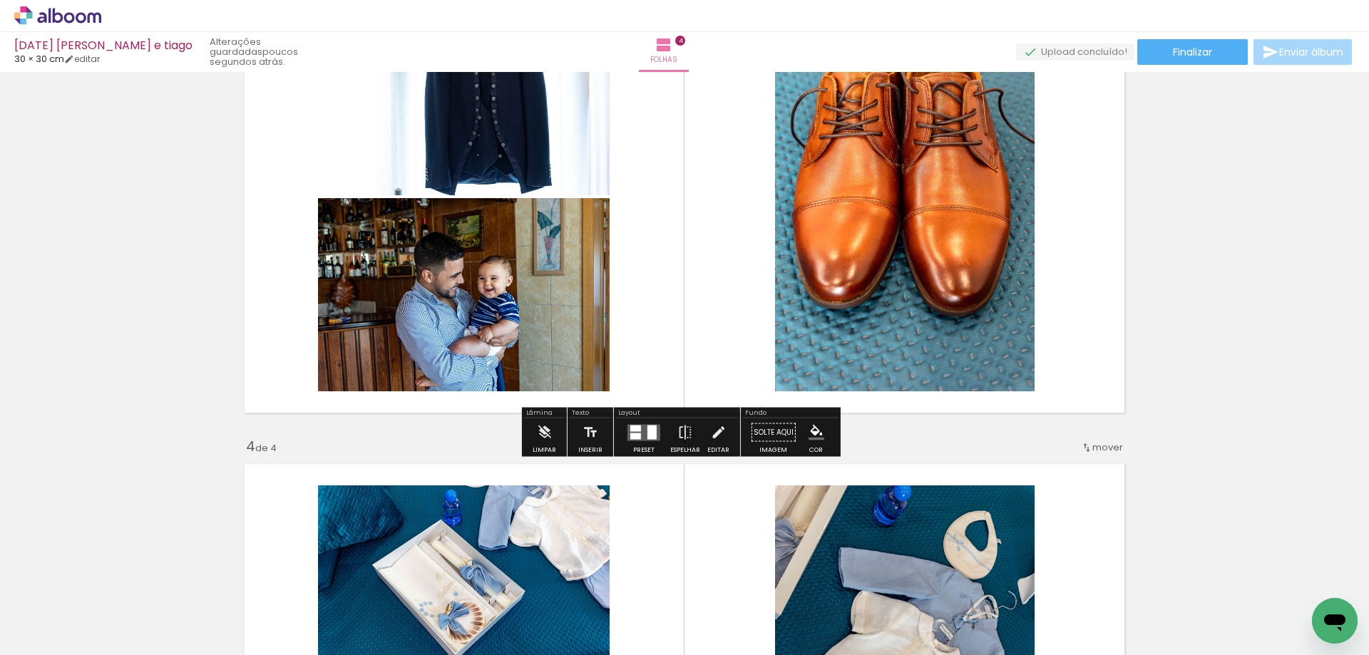
scroll to position [1184, 0]
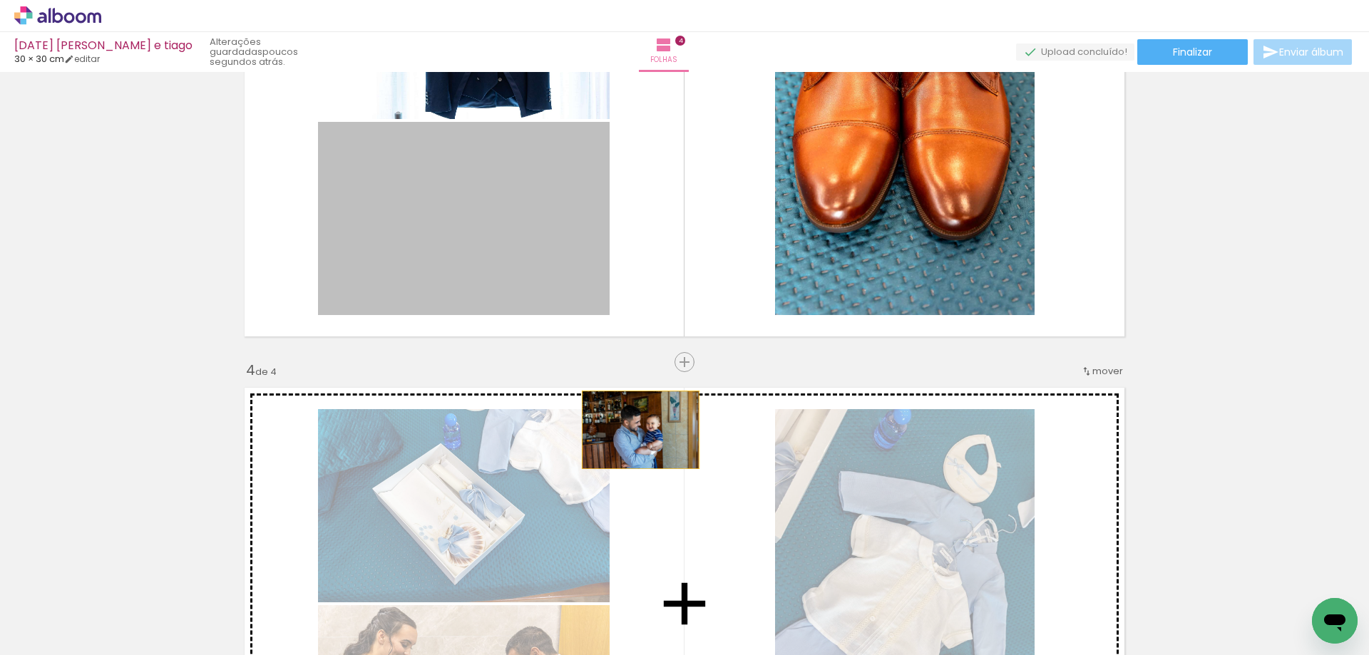
drag, startPoint x: 511, startPoint y: 270, endPoint x: 660, endPoint y: 379, distance: 184.2
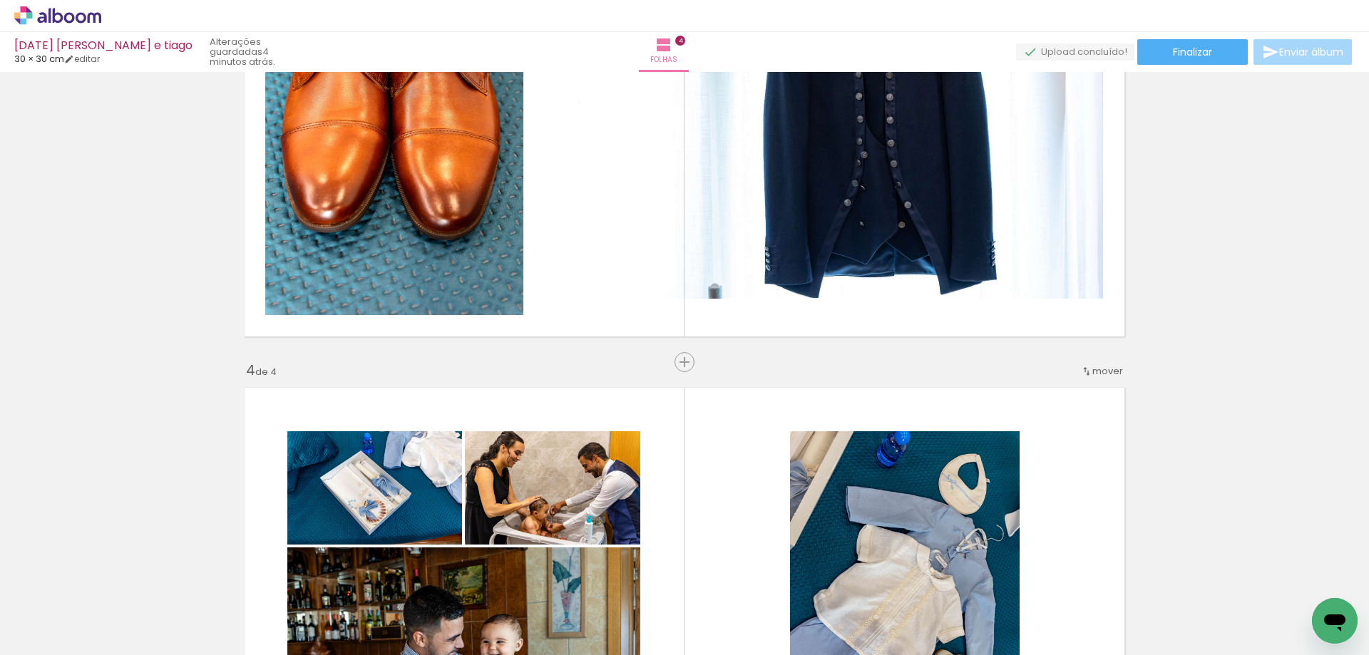
drag, startPoint x: 678, startPoint y: 621, endPoint x: 733, endPoint y: 618, distance: 54.3
click at [685, 512] on quentale-workspace at bounding box center [684, 327] width 1369 height 655
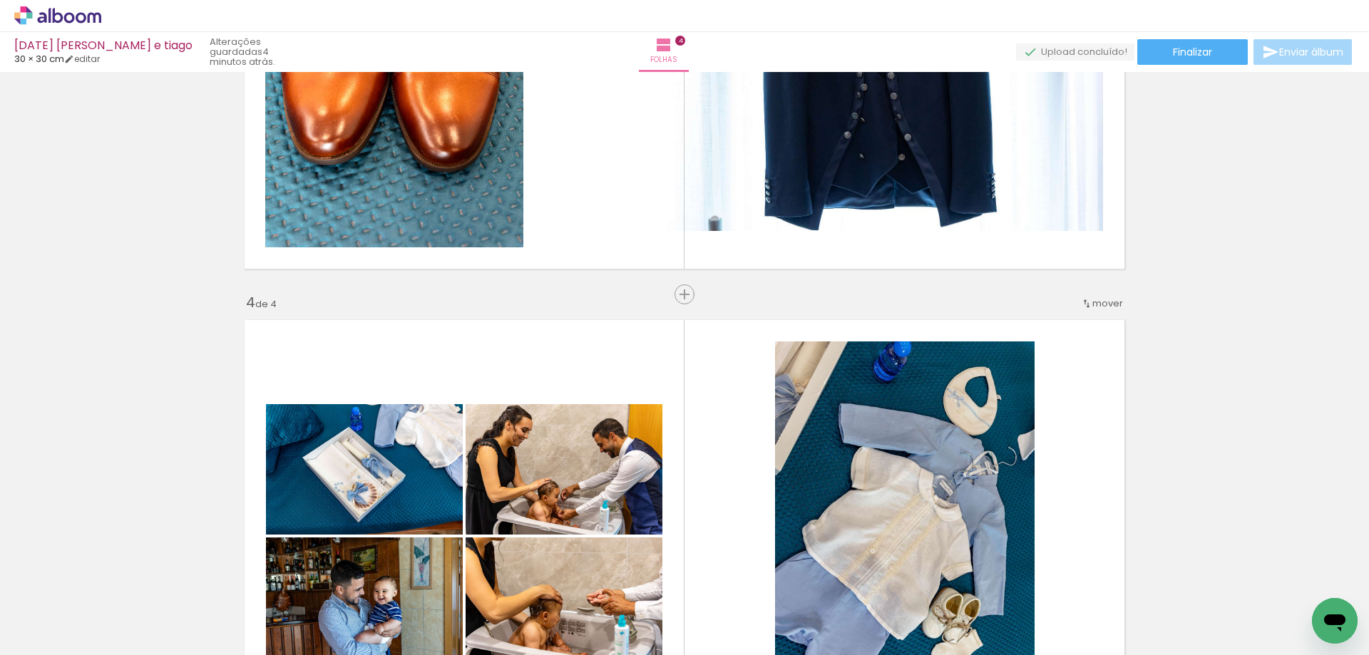
scroll to position [1255, 0]
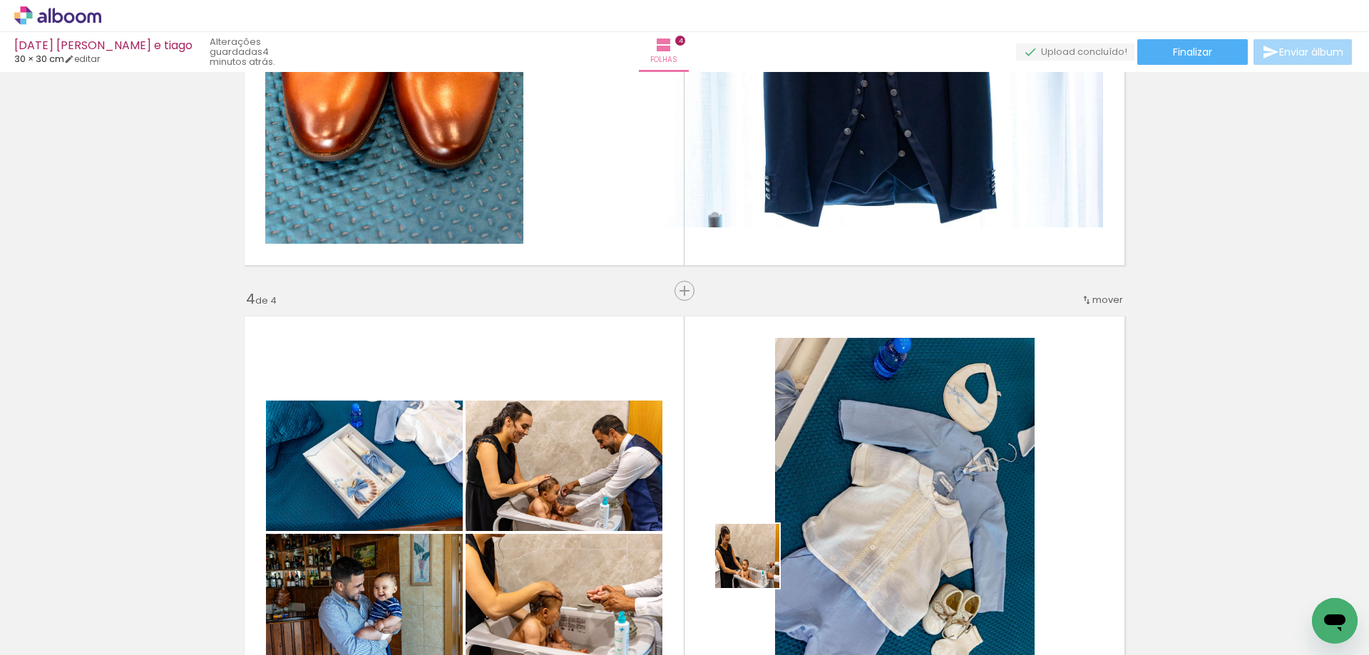
drag, startPoint x: 754, startPoint y: 608, endPoint x: 809, endPoint y: 589, distance: 58.0
click at [757, 520] on quentale-workspace at bounding box center [684, 327] width 1369 height 655
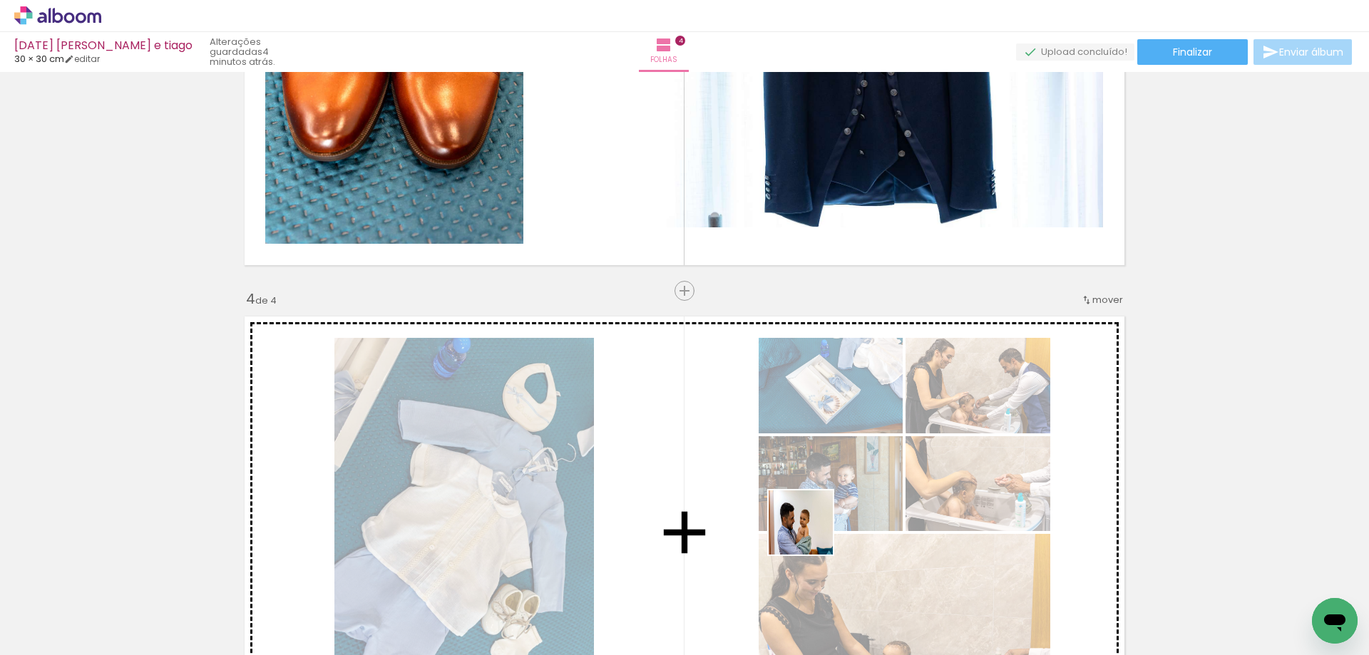
drag, startPoint x: 816, startPoint y: 617, endPoint x: 811, endPoint y: 532, distance: 85.0
click at [811, 532] on quentale-workspace at bounding box center [684, 327] width 1369 height 655
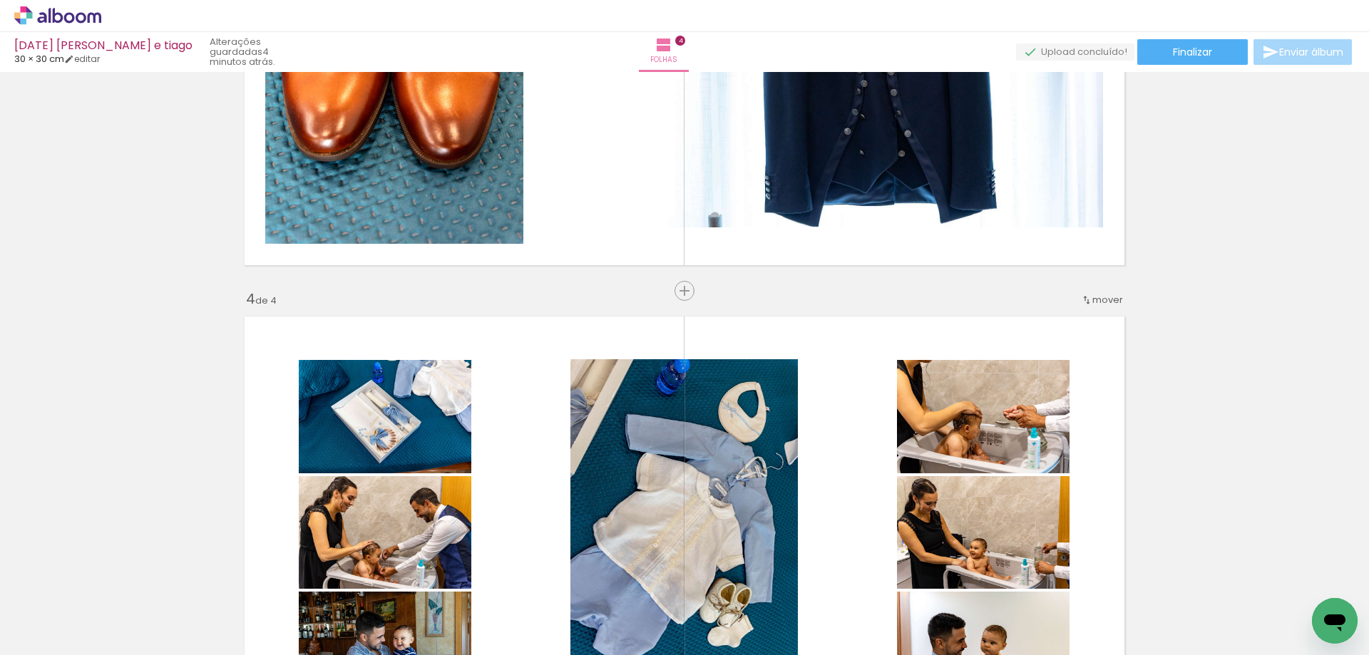
scroll to position [0, 915]
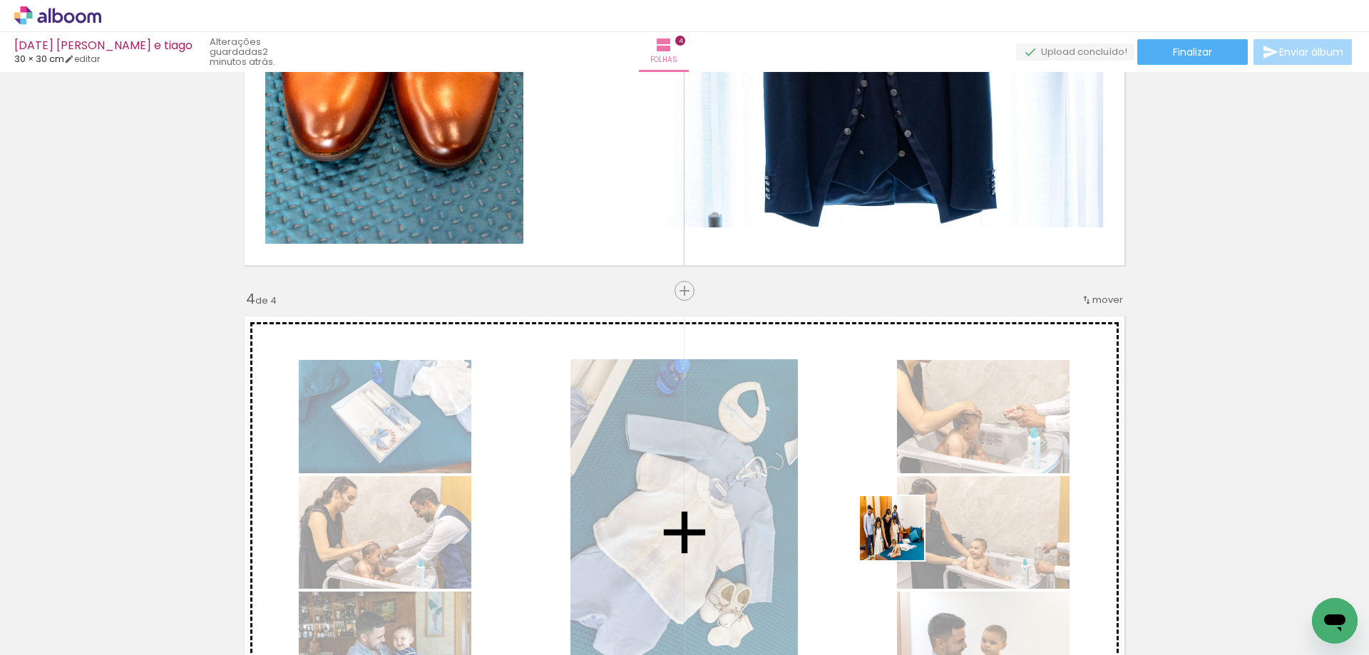
drag, startPoint x: 924, startPoint y: 615, endPoint x: 901, endPoint y: 536, distance: 82.4
click at [901, 536] on quentale-workspace at bounding box center [684, 327] width 1369 height 655
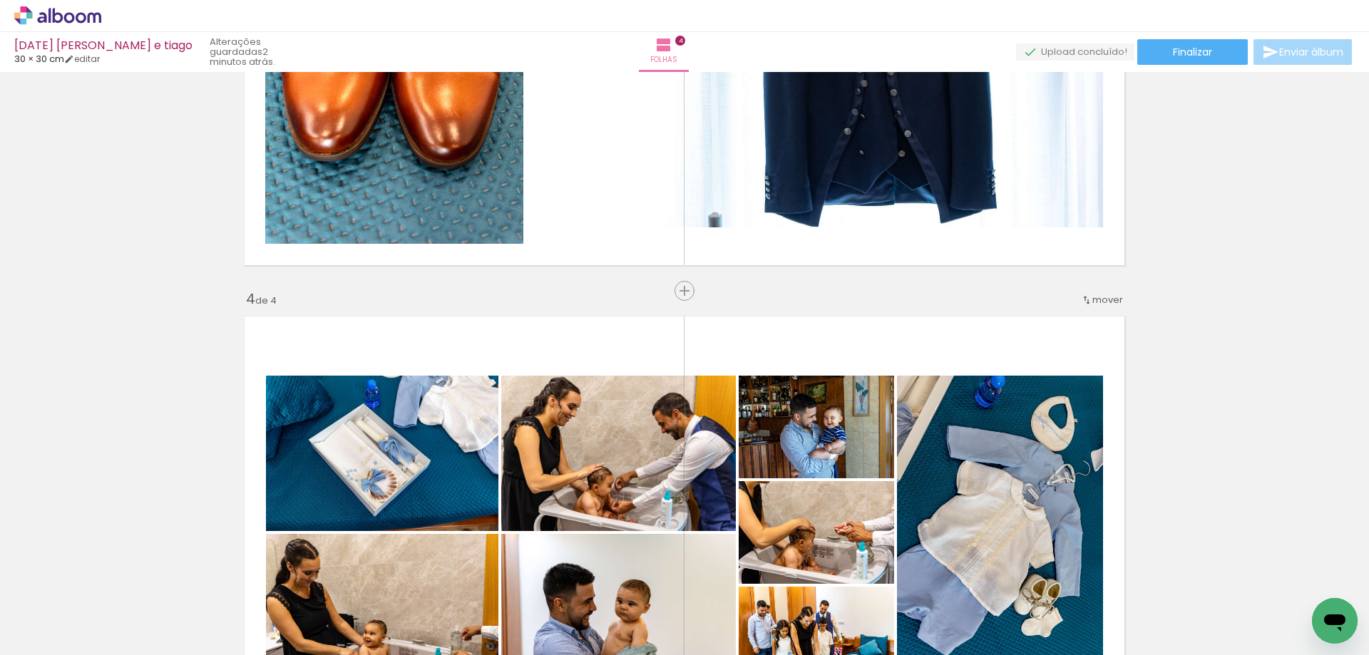
click at [986, 627] on div at bounding box center [985, 607] width 71 height 47
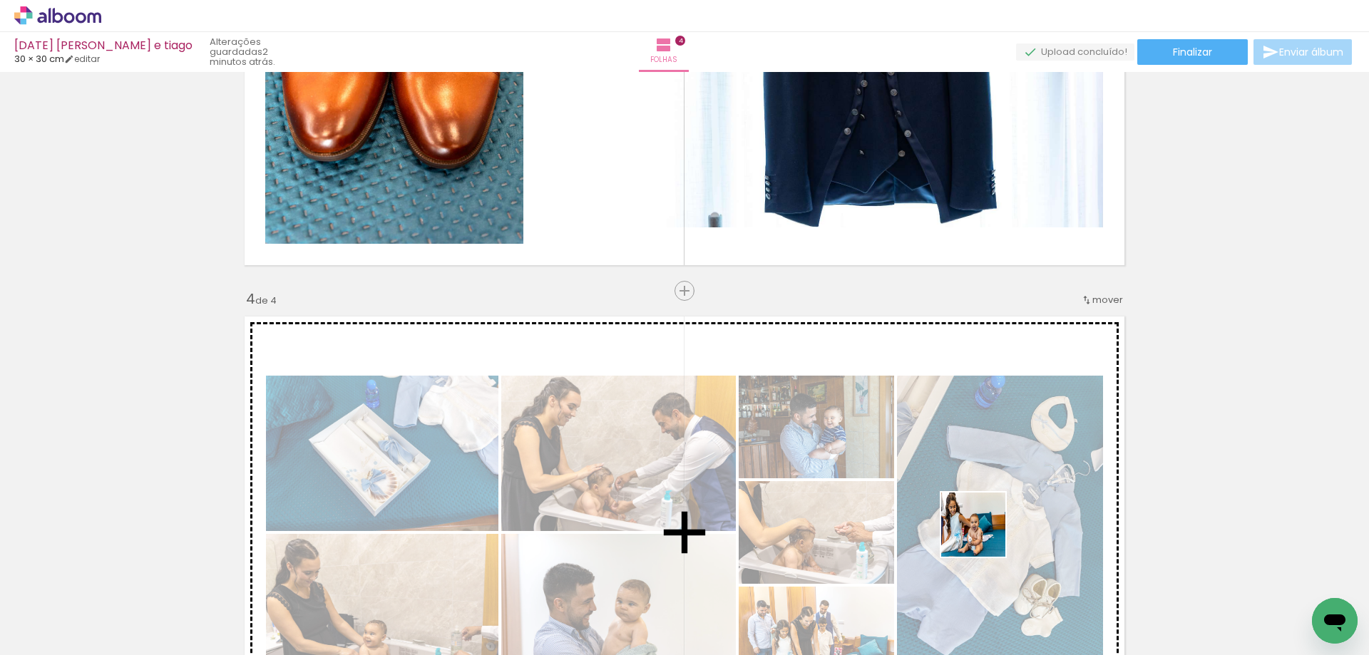
click at [973, 506] on quentale-workspace at bounding box center [684, 327] width 1369 height 655
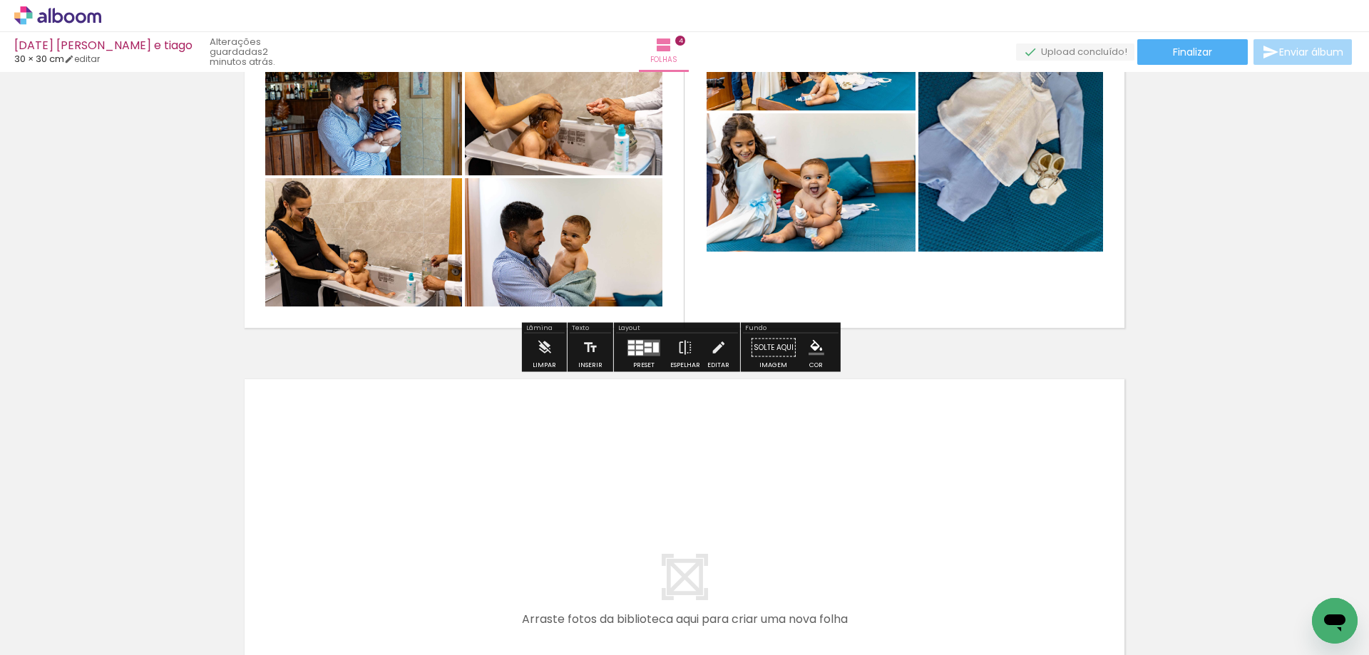
scroll to position [1755, 0]
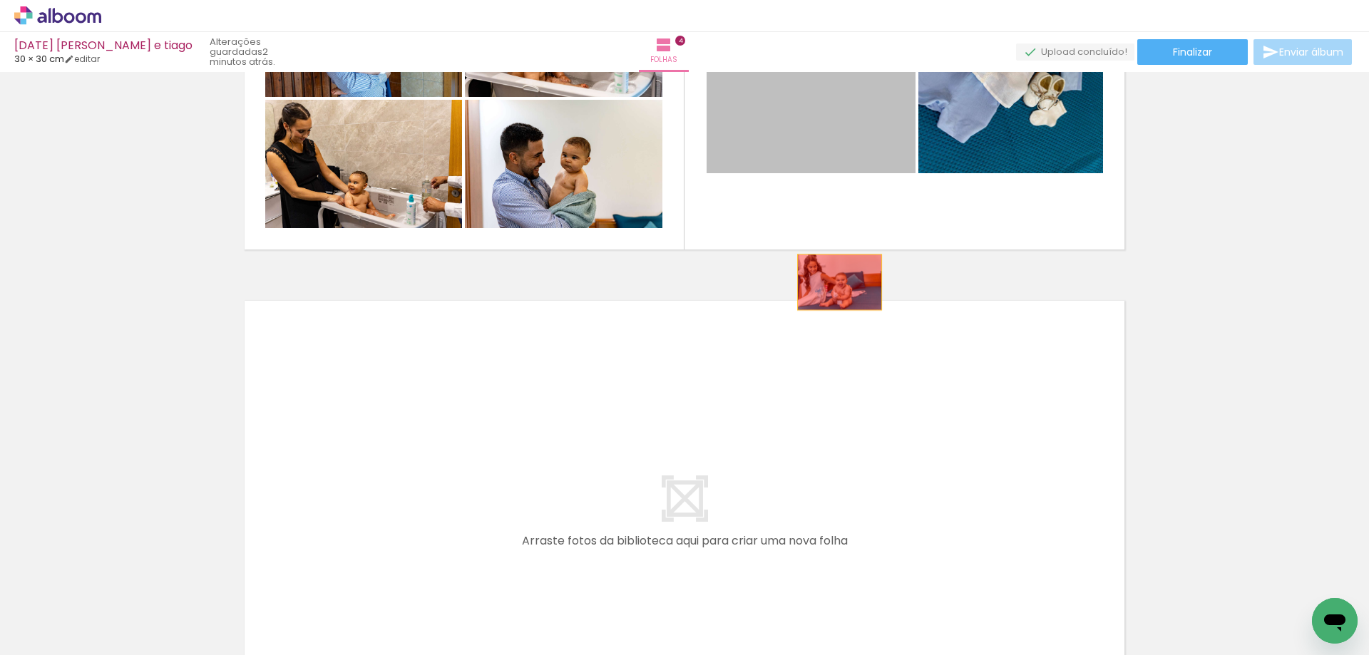
drag, startPoint x: 837, startPoint y: 146, endPoint x: 830, endPoint y: 301, distance: 155.7
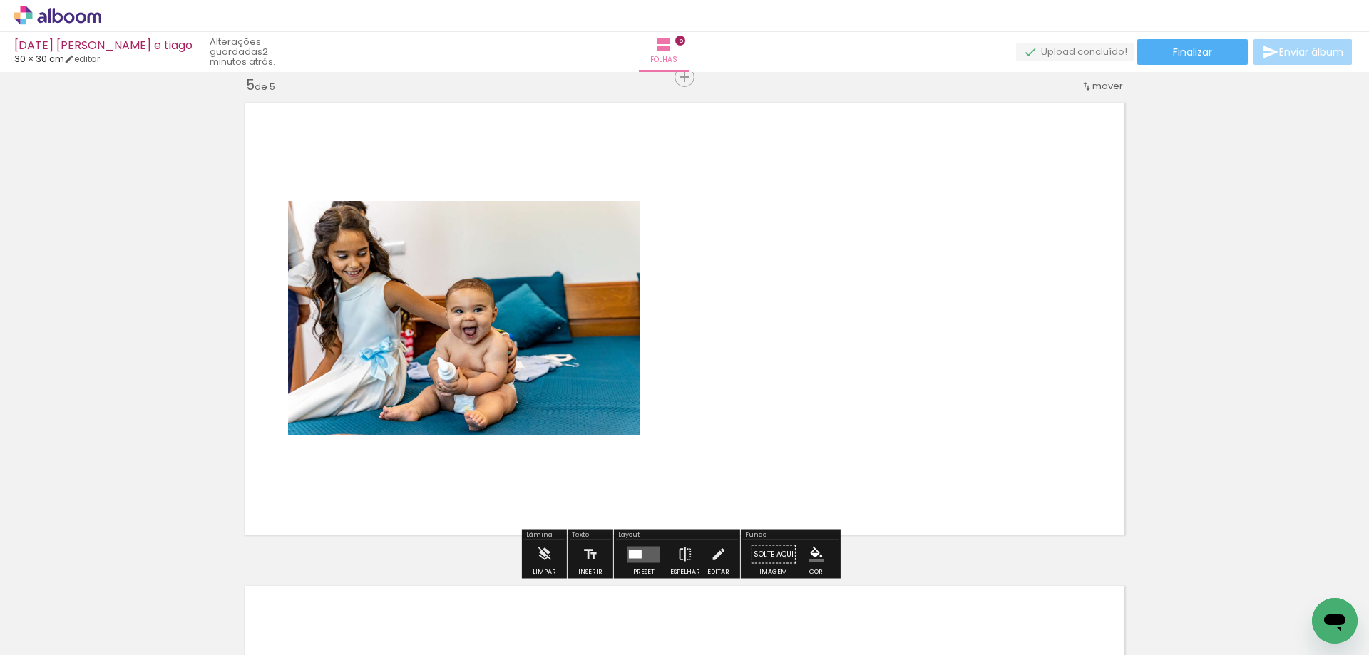
scroll to position [1668, 0]
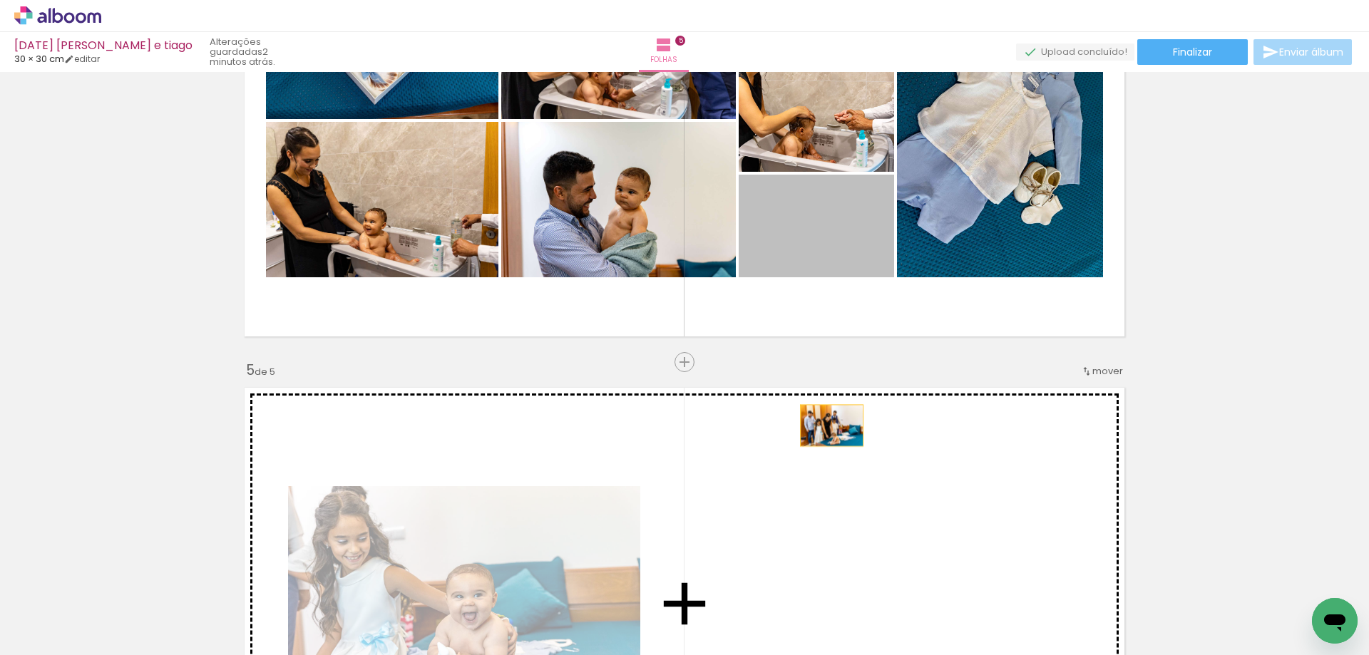
drag, startPoint x: 835, startPoint y: 247, endPoint x: 826, endPoint y: 429, distance: 182.8
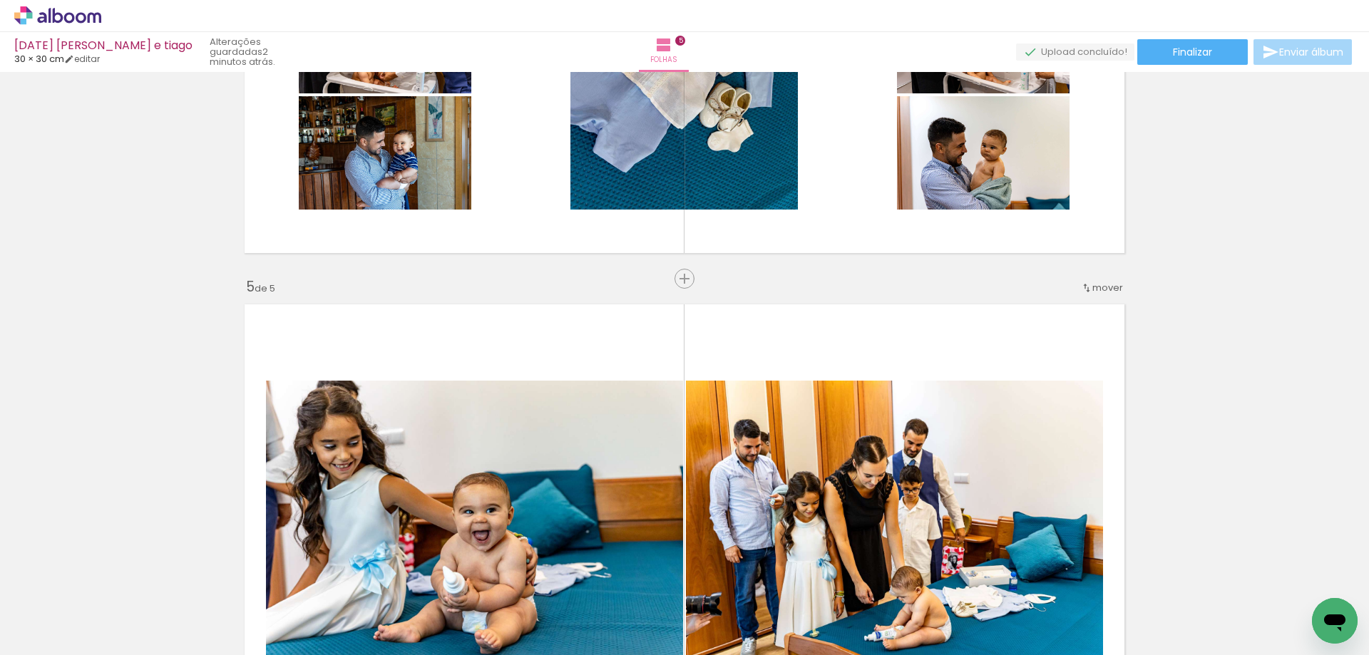
scroll to position [1953, 0]
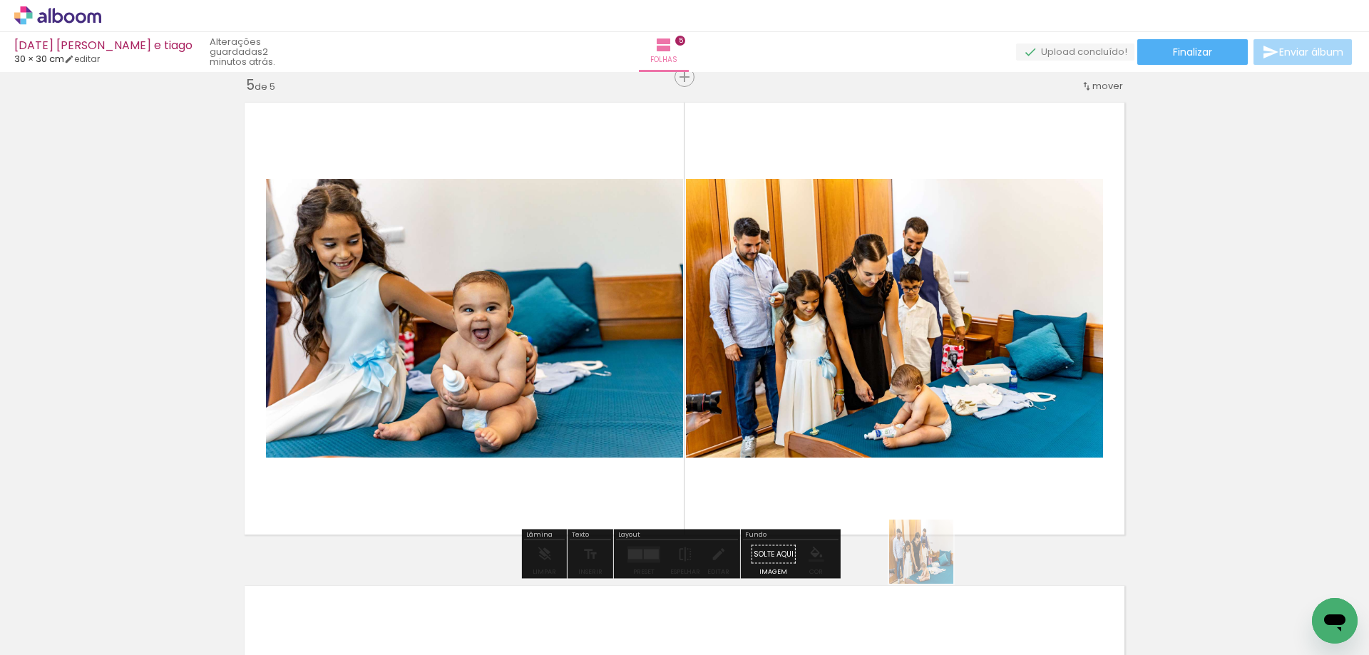
drag, startPoint x: 906, startPoint y: 615, endPoint x: 945, endPoint y: 473, distance: 147.3
click at [945, 473] on quentale-workspace at bounding box center [684, 327] width 1369 height 655
